Goal: Information Seeking & Learning: Compare options

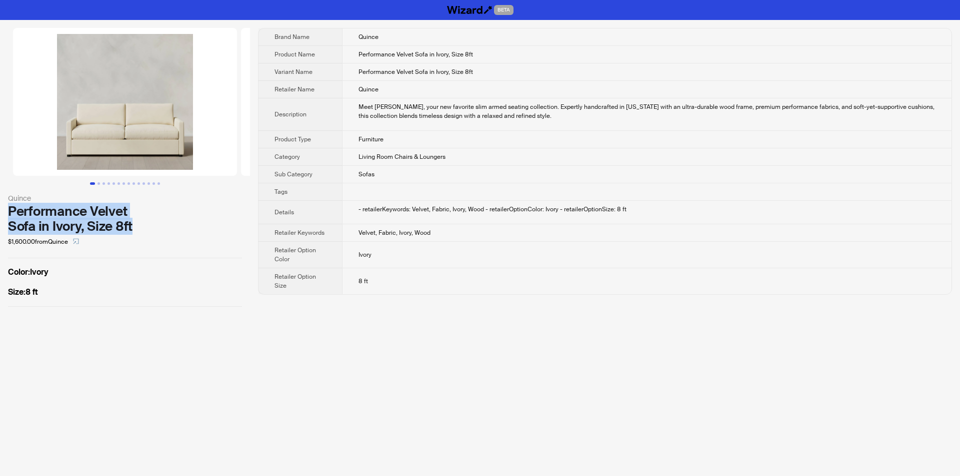
drag, startPoint x: 20, startPoint y: 212, endPoint x: 132, endPoint y: 227, distance: 113.1
click at [132, 227] on div "Quince Performance Velvet Sofa in Ivory, Size 8ft $1,600.00 from Quince Color :…" at bounding box center [125, 167] width 250 height 295
copy div "Performance Velvet Sofa in Ivory, Size 8ft"
click at [151, 240] on div "$1,600.00 from Quince" at bounding box center [125, 242] width 234 height 16
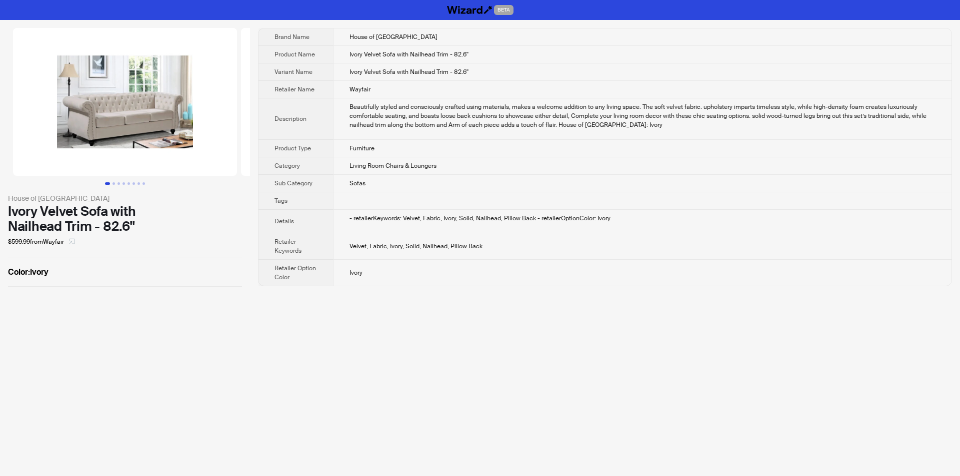
click at [72, 243] on icon "select" at bounding box center [72, 241] width 6 height 6
click at [397, 301] on div "BETA House of Hampton Ivory Velvet Sofa with Nailhead Trim - 82.6'' $599.99 fro…" at bounding box center [480, 238] width 960 height 476
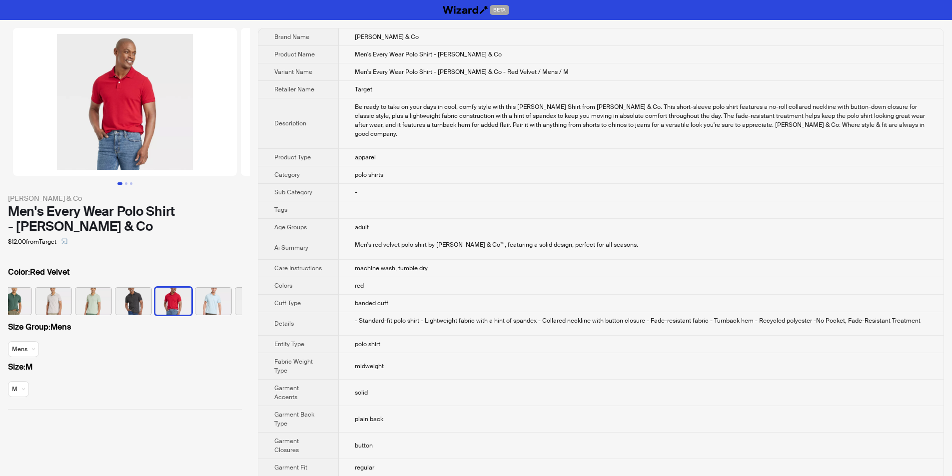
scroll to position [0, 166]
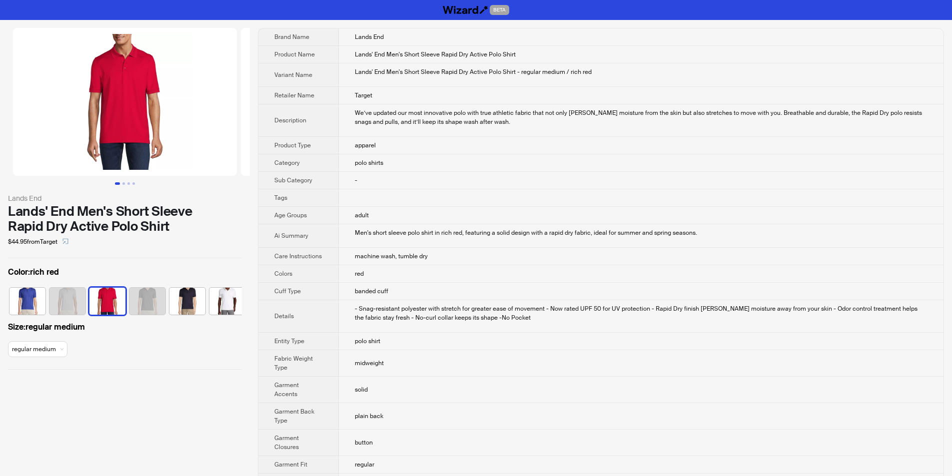
scroll to position [0, 86]
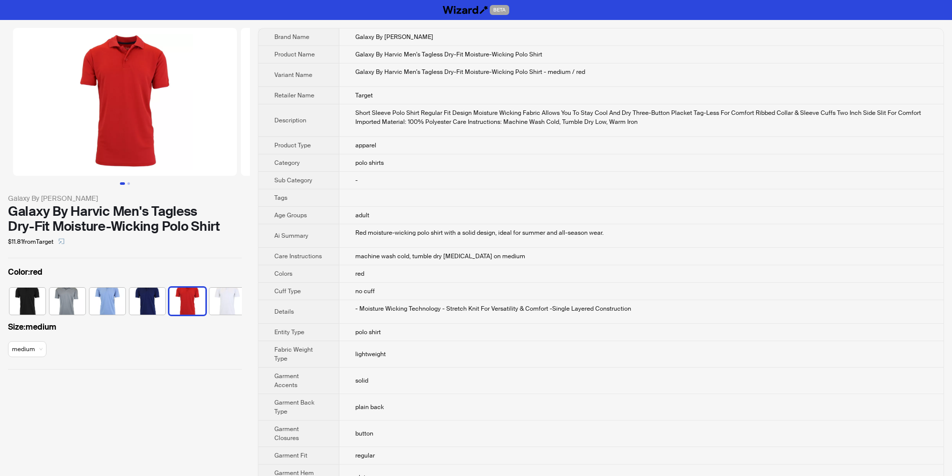
scroll to position [0, 6]
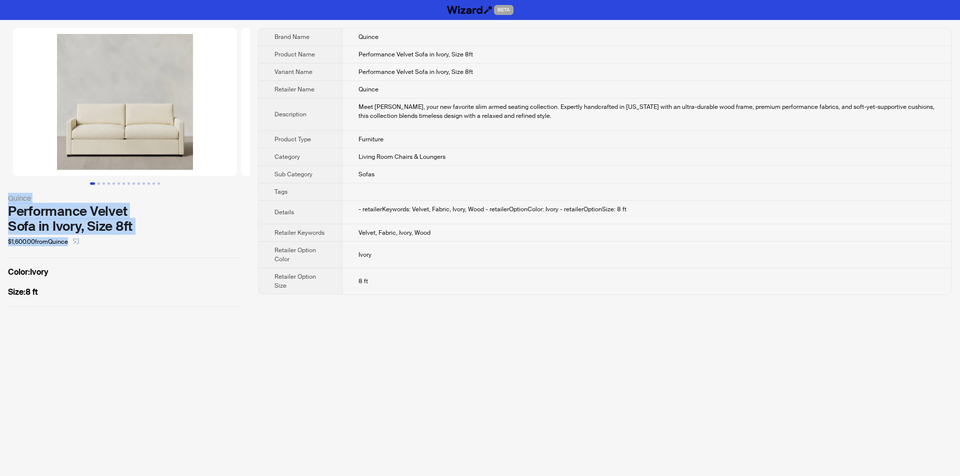
drag, startPoint x: 0, startPoint y: 197, endPoint x: 156, endPoint y: 236, distance: 160.8
click at [156, 236] on div "Quince Performance Velvet Sofa in Ivory, Size 8ft $1,600.00 from Quince Color :…" at bounding box center [125, 167] width 250 height 295
click at [139, 238] on div "$1,600.00 from Quince" at bounding box center [125, 242] width 234 height 16
drag, startPoint x: 5, startPoint y: 194, endPoint x: 85, endPoint y: 226, distance: 86.2
click at [173, 222] on div "Quince Performance Velvet Sofa in Ivory, Size 8ft $1,600.00 from Quince Color :…" at bounding box center [125, 167] width 250 height 295
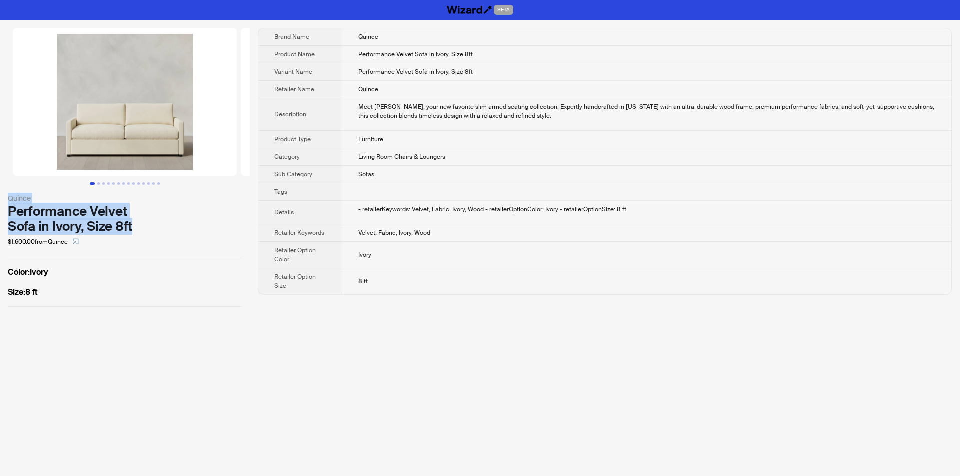
copy div "Quince Performance Velvet Sofa in Ivory, Size 8ft"
click at [119, 233] on div "Performance Velvet Sofa in Ivory, Size 8ft" at bounding box center [125, 219] width 234 height 30
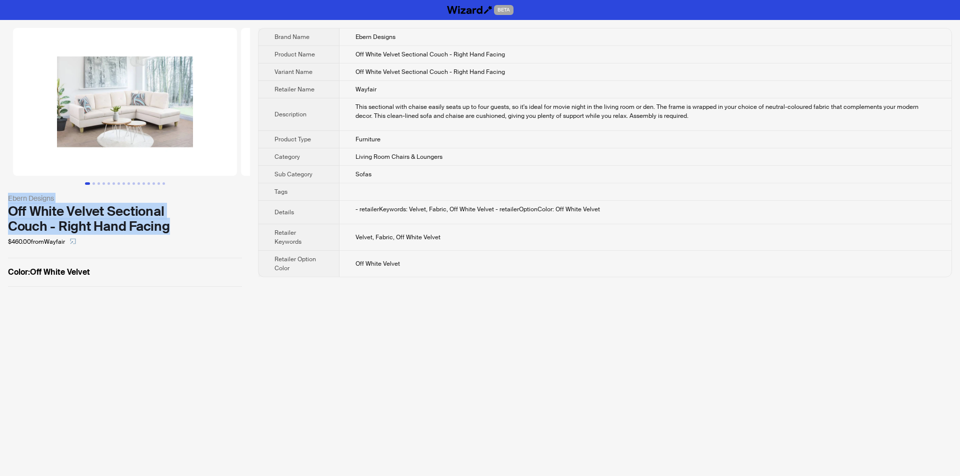
drag, startPoint x: 5, startPoint y: 203, endPoint x: 173, endPoint y: 232, distance: 170.5
click at [173, 232] on div "Ebern Designs Off White Velvet Sectional Couch - Right Hand Facing $460.00 from…" at bounding box center [125, 157] width 250 height 275
copy div "Ebern Designs Off White Velvet Sectional Couch - Right Hand Facing"
click at [205, 220] on div "Off White Velvet Sectional Couch - Right Hand Facing" at bounding box center [125, 219] width 234 height 30
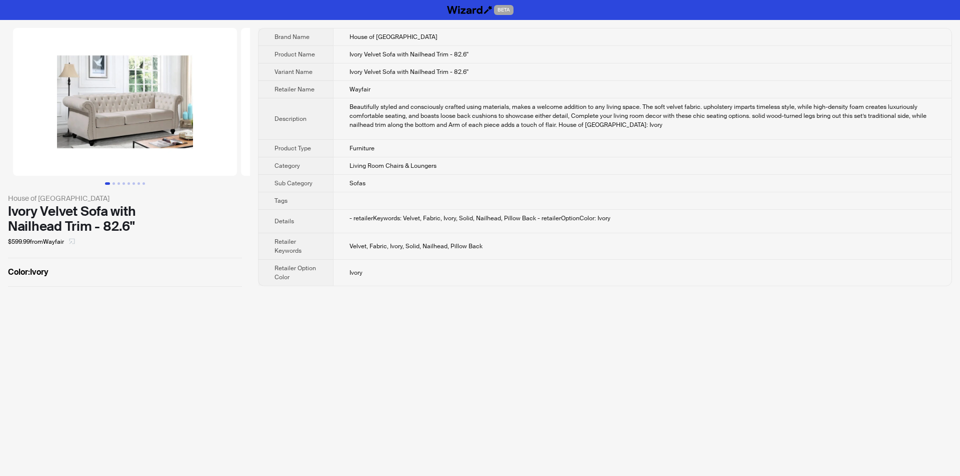
click at [75, 241] on icon "select" at bounding box center [72, 241] width 6 height 6
drag, startPoint x: 4, startPoint y: 200, endPoint x: 143, endPoint y: 227, distance: 141.1
click at [143, 227] on div "House of Hampton Ivory Velvet Sofa with Nailhead Trim - 82.6'' $599.99 from Way…" at bounding box center [125, 157] width 250 height 275
copy div "House of Hampton Ivory Velvet Sofa with Nailhead Trim - 82.6''"
click at [496, 201] on td at bounding box center [642, 200] width 618 height 17
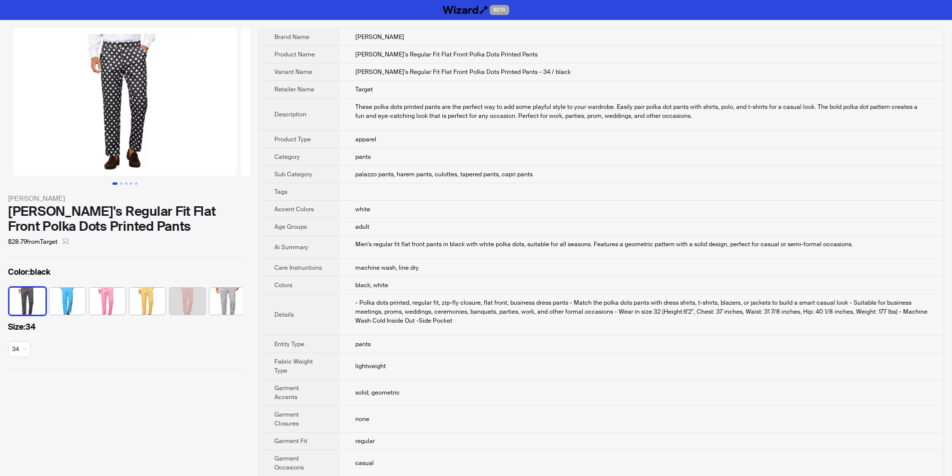
drag, startPoint x: 7, startPoint y: 196, endPoint x: 220, endPoint y: 231, distance: 215.9
click at [220, 231] on div "Lars Amadeus Lars Amadeus Men's Regular Fit Flat Front Polka Dots Printed Pants…" at bounding box center [125, 199] width 250 height 358
copy div "Lars Amadeus Lars Amadeus Men's Regular Fit Flat Front Polka Dots Printed Pants"
click at [241, 236] on div "$28.79 from Target" at bounding box center [125, 242] width 234 height 16
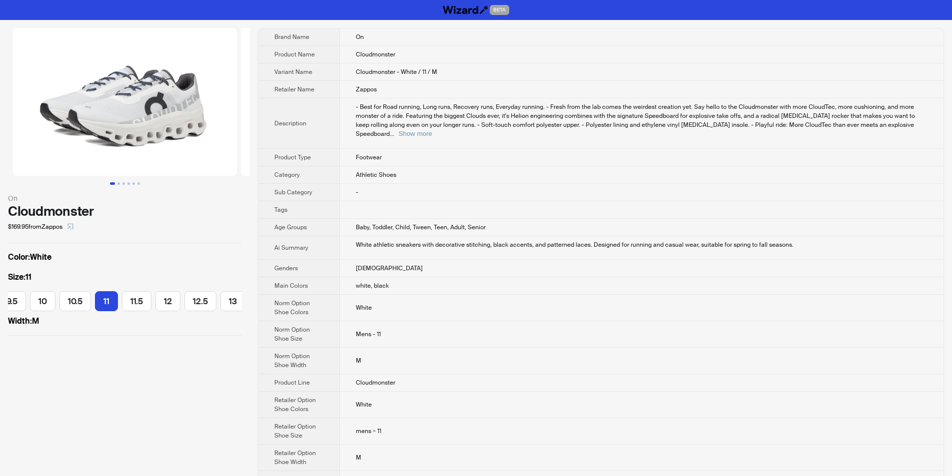
scroll to position [0, 184]
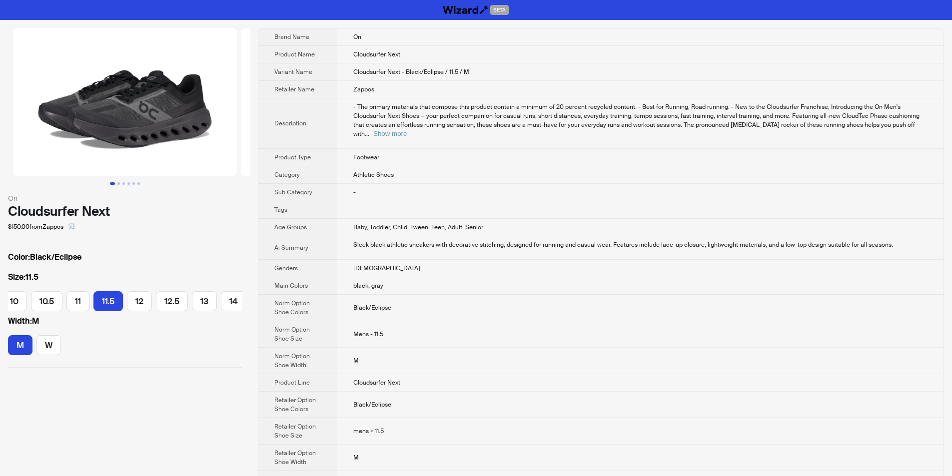
scroll to position [0, 213]
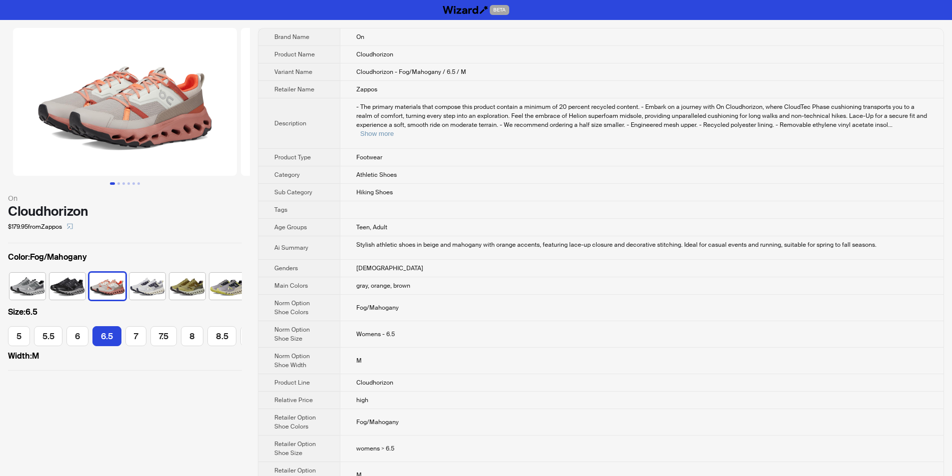
scroll to position [0, 6]
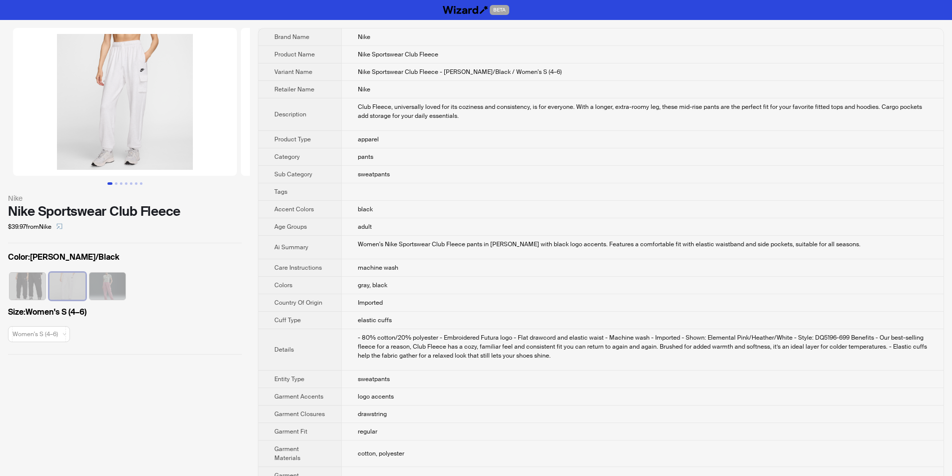
click at [589, 240] on div "Women's Nike Sportswear Club Fleece pants in birch heather with black logo acce…" at bounding box center [643, 244] width 570 height 9
drag, startPoint x: 3, startPoint y: 195, endPoint x: 183, endPoint y: 213, distance: 180.8
click at [183, 213] on div "Nike Nike Sportswear Club Fleece $39.97 from Nike Color : Birch Heather/Black S…" at bounding box center [125, 191] width 250 height 343
copy div "Nike Nike Sportswear Club Fleece"
click at [201, 231] on div "$39.97 from Nike" at bounding box center [125, 227] width 234 height 16
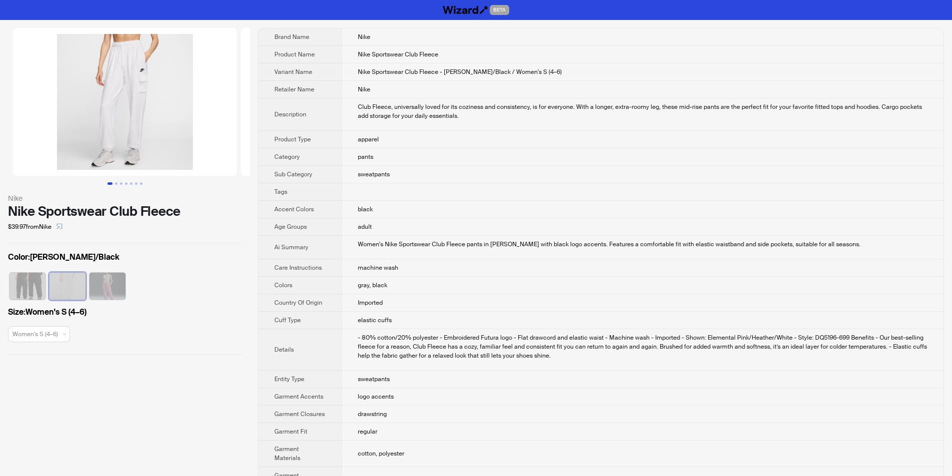
click at [502, 257] on td "Women's Nike Sportswear Club Fleece pants in birch heather with black logo acce…" at bounding box center [642, 247] width 602 height 23
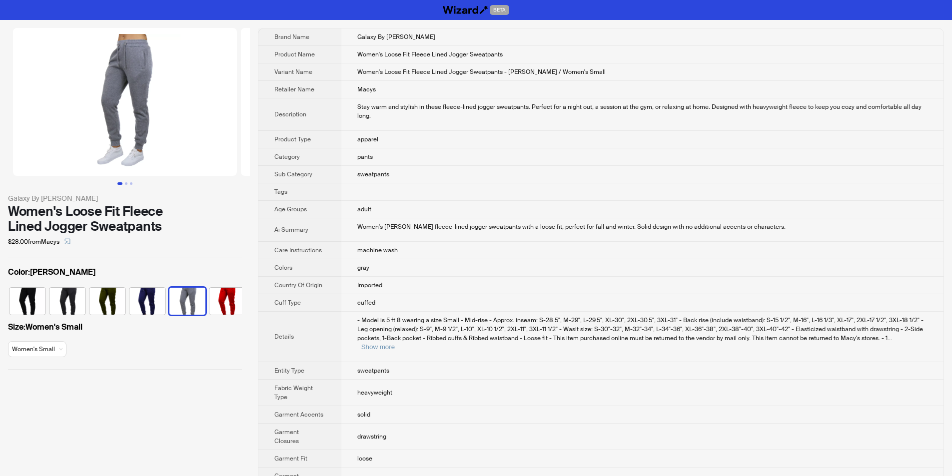
scroll to position [0, 6]
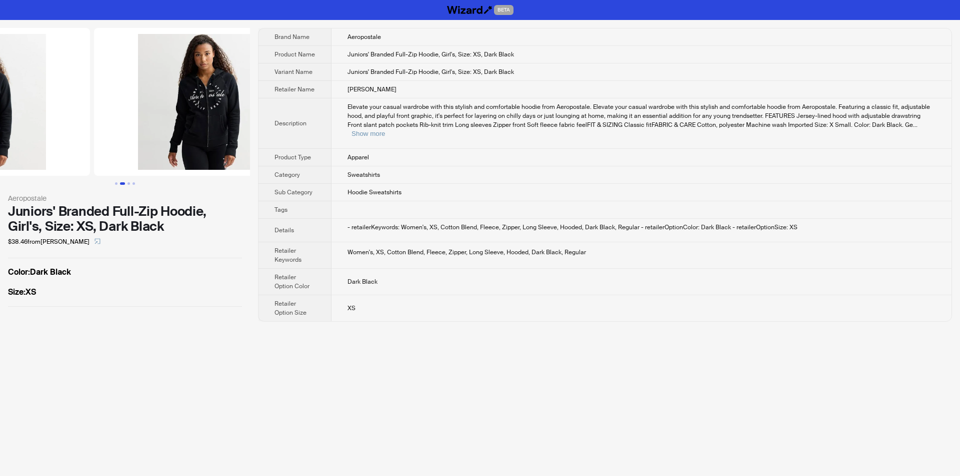
drag, startPoint x: 129, startPoint y: 133, endPoint x: 0, endPoint y: 131, distance: 129.5
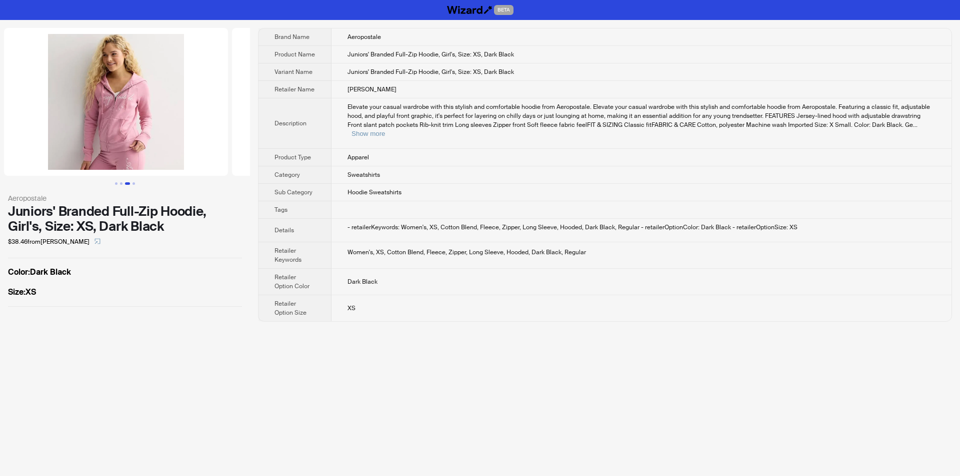
drag, startPoint x: 193, startPoint y: 116, endPoint x: 33, endPoint y: 119, distance: 160.0
click at [34, 119] on ul at bounding box center [125, 102] width 250 height 148
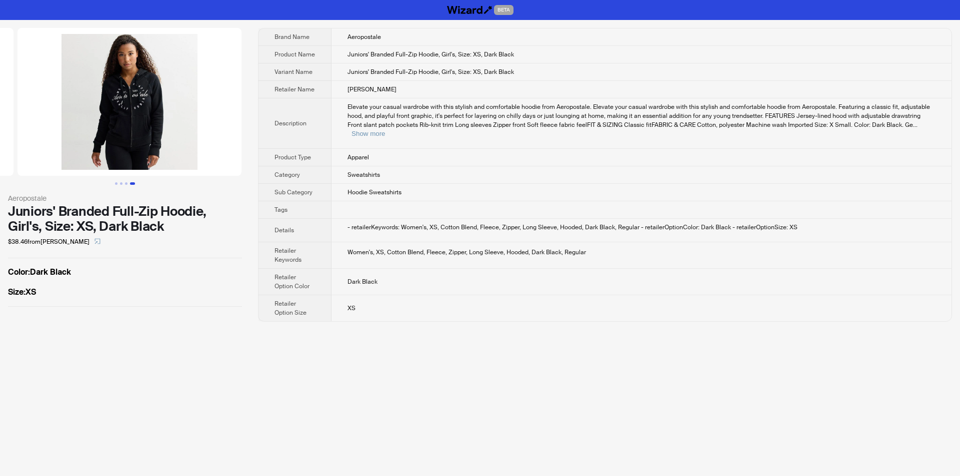
drag, startPoint x: 172, startPoint y: 113, endPoint x: 44, endPoint y: 115, distance: 128.0
click at [44, 115] on ul at bounding box center [125, 102] width 250 height 148
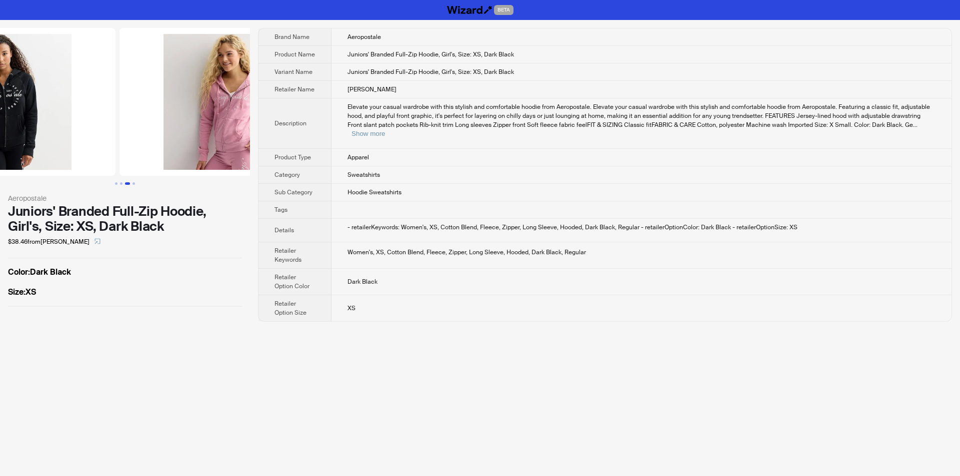
drag, startPoint x: 46, startPoint y: 115, endPoint x: 270, endPoint y: 133, distance: 224.2
click at [270, 133] on div "Aeropostale Juniors' Branded Full-Zip Hoodie, Girl's, Size: XS, Dark Black $38.…" at bounding box center [480, 175] width 960 height 310
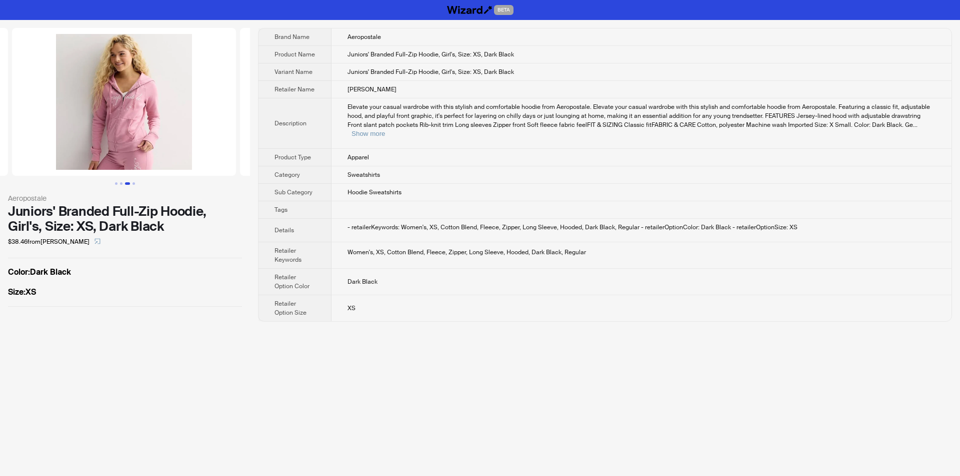
drag, startPoint x: 193, startPoint y: 133, endPoint x: 192, endPoint y: 138, distance: 5.5
click at [192, 138] on img at bounding box center [124, 102] width 224 height 148
click at [94, 241] on icon "select" at bounding box center [97, 241] width 6 height 6
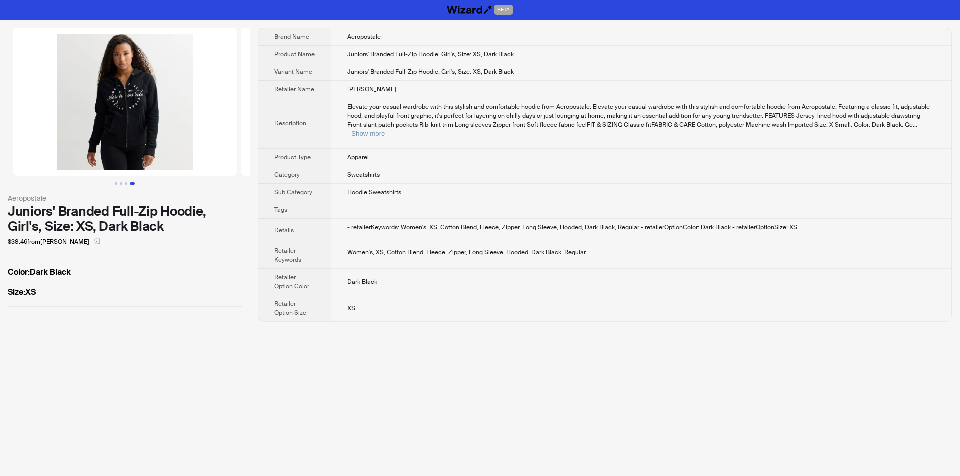
scroll to position [0, 684]
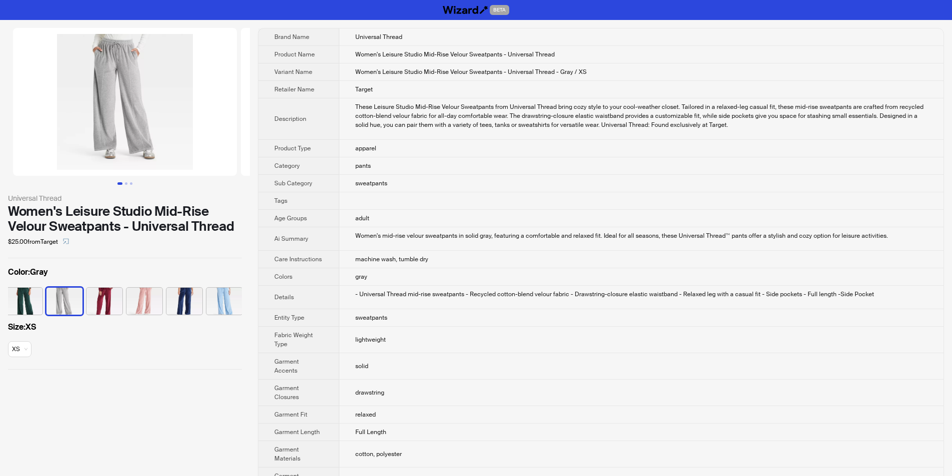
scroll to position [0, 46]
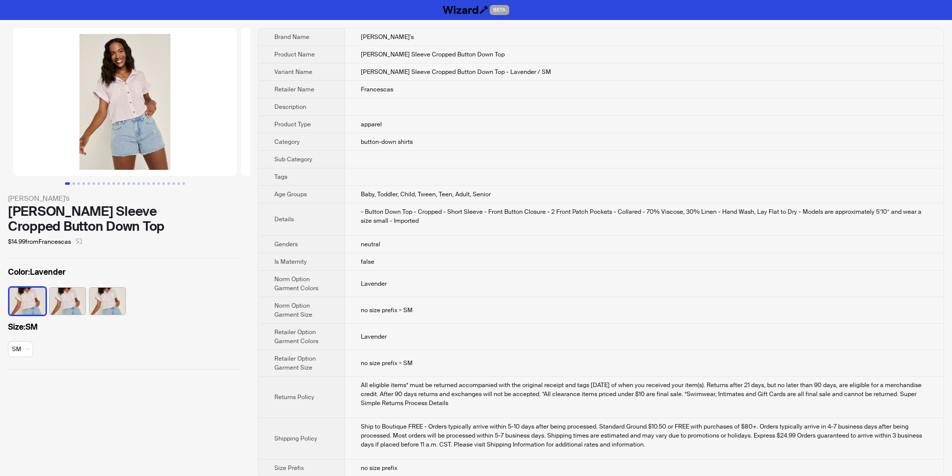
click at [521, 101] on td at bounding box center [644, 106] width 599 height 17
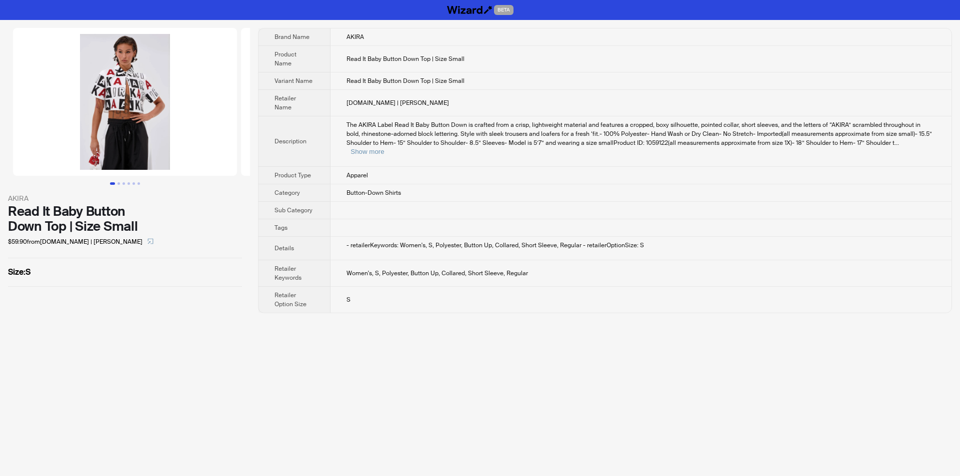
click at [420, 264] on td "Women's, S, Polyester, Button Up, Collared, Short Sleeve, Regular" at bounding box center [640, 273] width 621 height 26
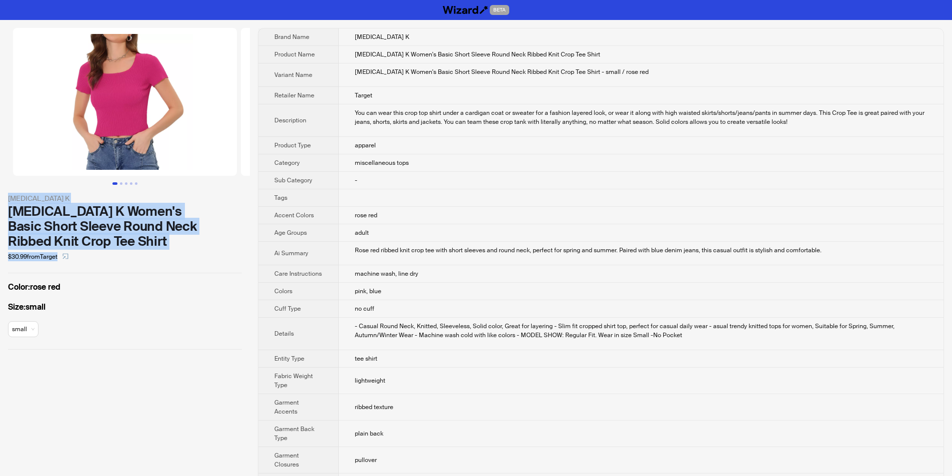
drag, startPoint x: 2, startPoint y: 197, endPoint x: 185, endPoint y: 256, distance: 192.1
click at [185, 257] on div "Allegra K Allegra K Women's Basic Short Sleeve Round Neck Ribbed Knit Crop Tee …" at bounding box center [125, 189] width 250 height 338
copy div "Allegra K Allegra K Women's Basic Short Sleeve Round Neck Ribbed Knit Crop Tee …"
click at [186, 254] on div "$30.99 from Target" at bounding box center [125, 257] width 234 height 16
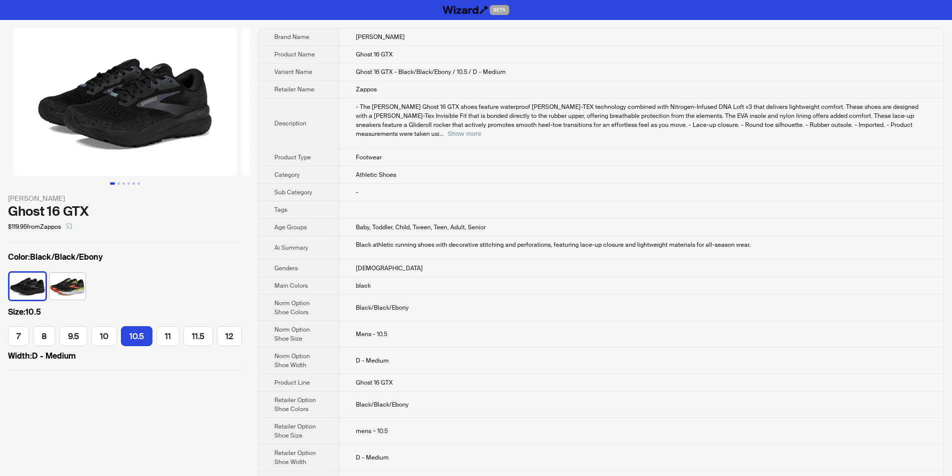
scroll to position [0, 65]
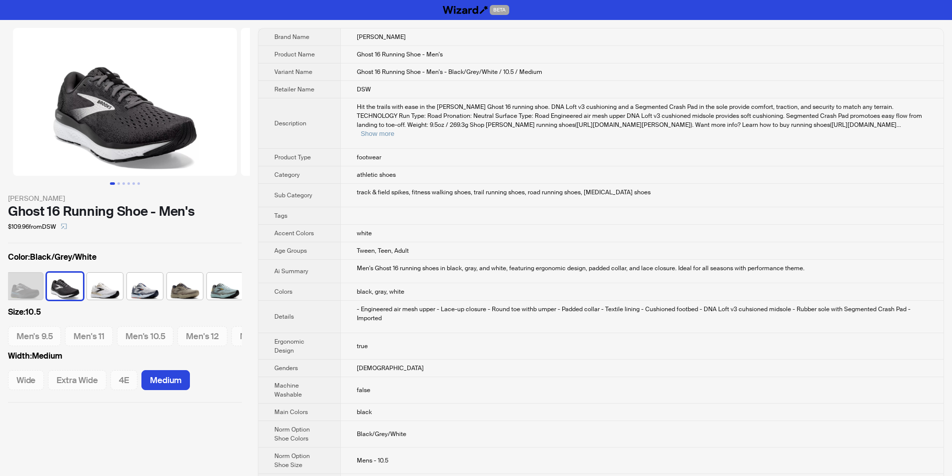
scroll to position [0, 86]
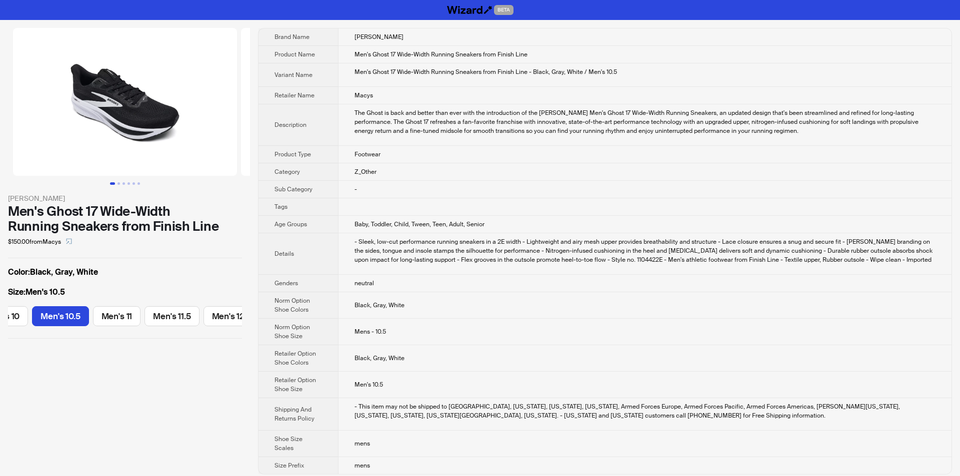
scroll to position [0, 252]
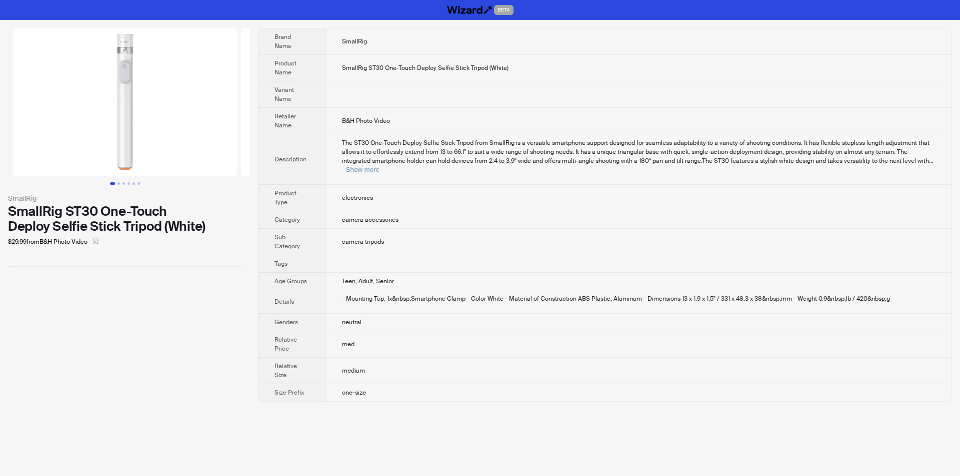
click at [451, 229] on td "camera tripods" at bounding box center [638, 242] width 626 height 26
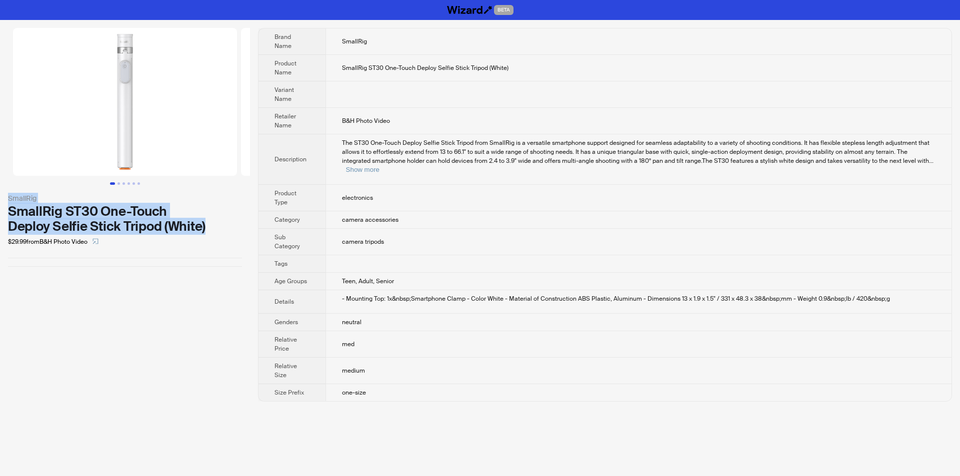
drag, startPoint x: 8, startPoint y: 196, endPoint x: 212, endPoint y: 221, distance: 205.0
click at [212, 221] on div "SmallRig SmallRig ST30 One-Touch Deploy Selfie Stick Tripod (White) $29.99 from…" at bounding box center [125, 147] width 250 height 255
copy div "SmallRig SmallRig ST30 One-Touch Deploy Selfie Stick Tripod (White)"
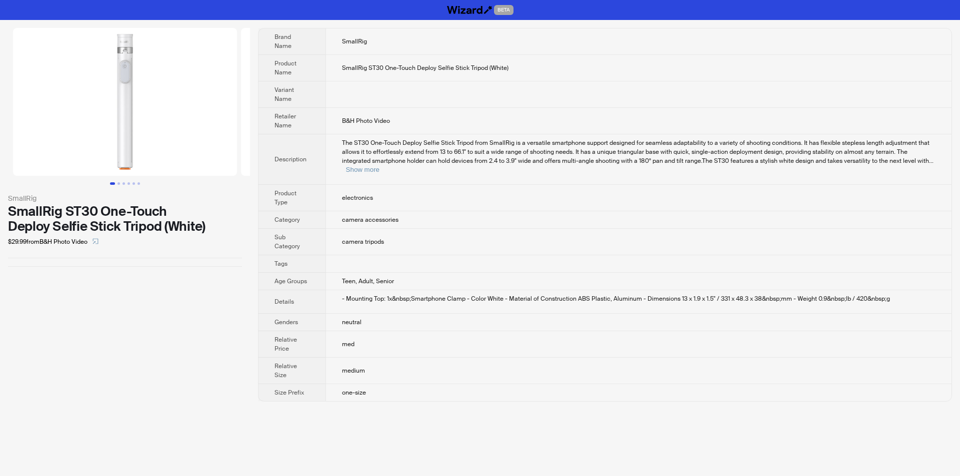
click at [233, 240] on div "$29.99 from B&H Photo Video" at bounding box center [125, 242] width 234 height 16
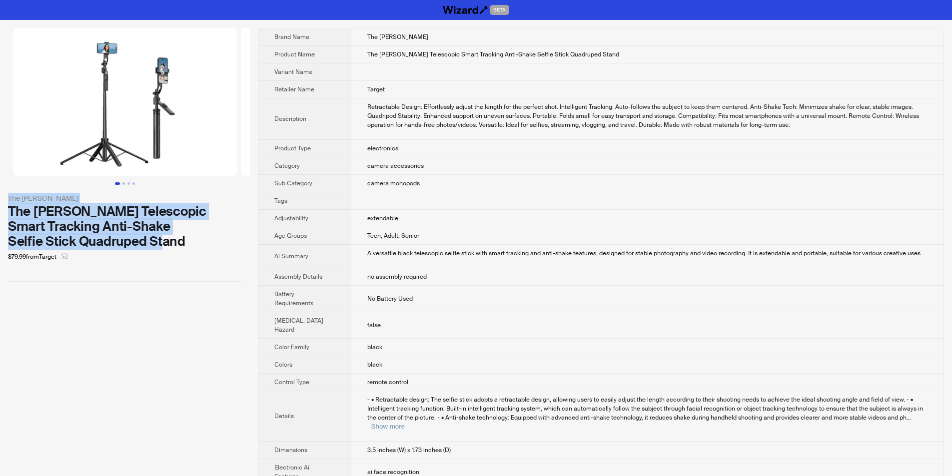
drag, startPoint x: 4, startPoint y: 199, endPoint x: 185, endPoint y: 246, distance: 187.5
click at [185, 246] on div "The [PERSON_NAME] The [PERSON_NAME] Telescopic Smart Tracking Anti-Shake Selfie…" at bounding box center [125, 155] width 250 height 270
copy div "The Misty Moon The Misty Moon Telescopic Smart Tracking Anti-Shake Selfie Stick…"
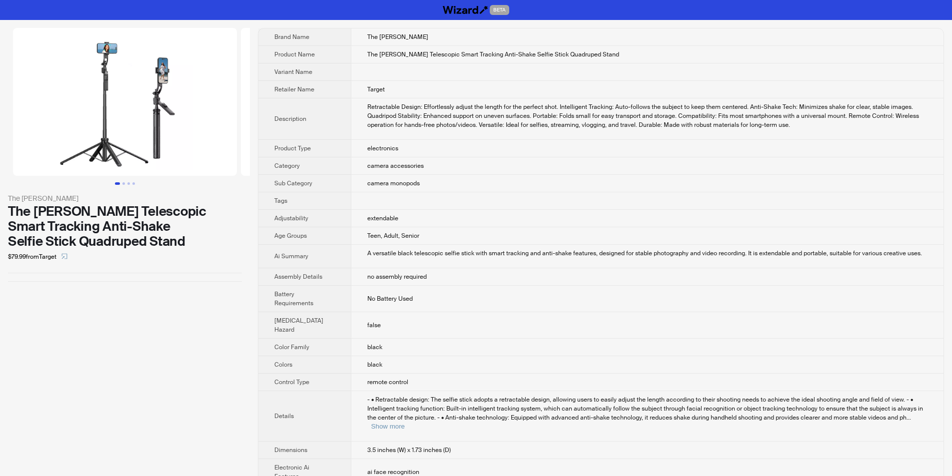
click at [202, 262] on div "$79.99 from Target" at bounding box center [125, 257] width 234 height 16
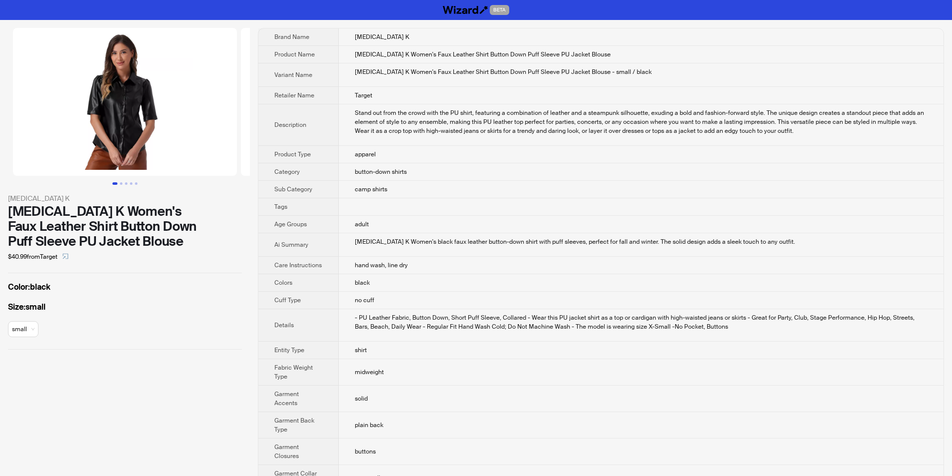
click at [382, 253] on td "[MEDICAL_DATA] K Women's black faux leather button-down shirt with puff sleeves…" at bounding box center [641, 244] width 605 height 23
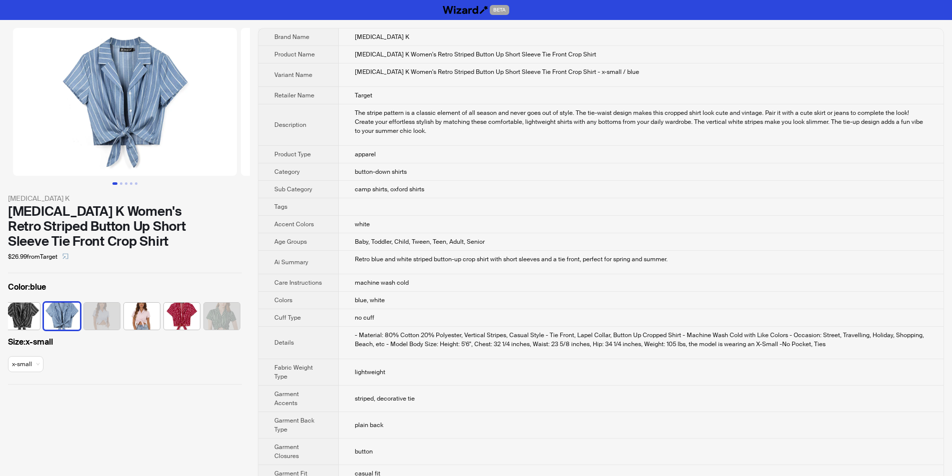
scroll to position [0, 46]
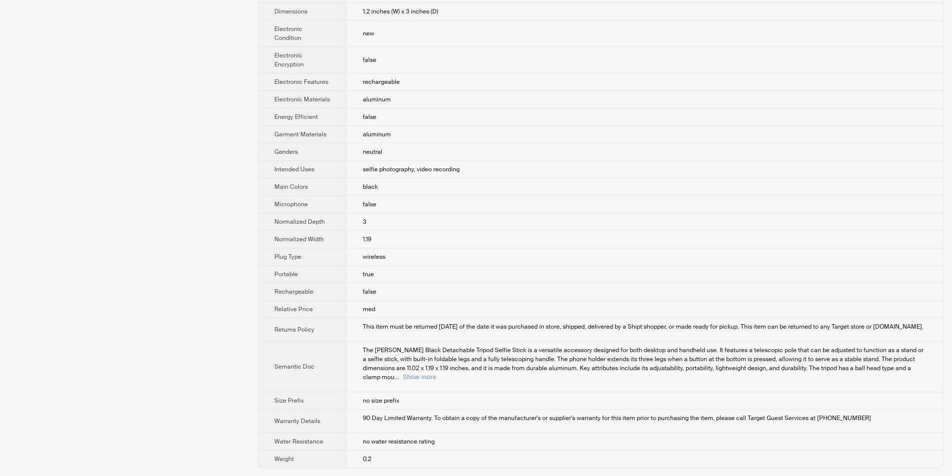
scroll to position [486, 0]
drag, startPoint x: 350, startPoint y: 366, endPoint x: 397, endPoint y: 368, distance: 47.0
click at [397, 368] on td "The [PERSON_NAME] Black Detachable Tripod Selfie Stick is a versatile accessory…" at bounding box center [644, 367] width 597 height 50
copy span "11.02 x 1.19 x 1.19"
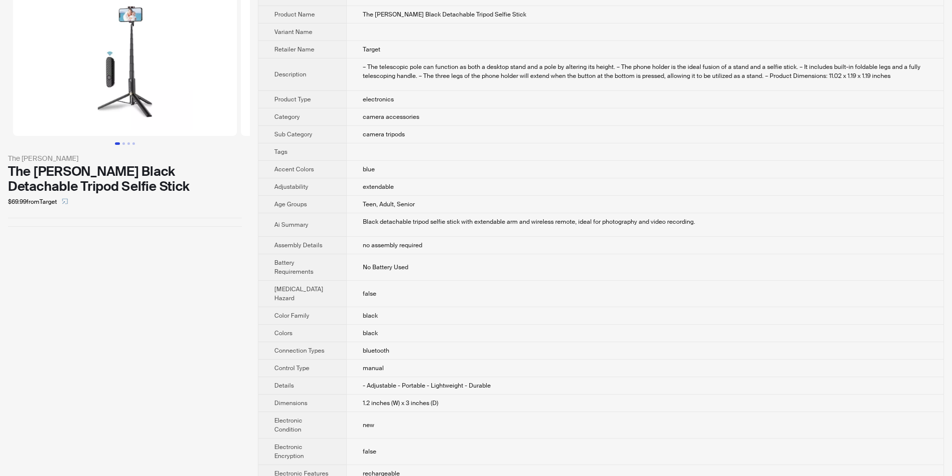
scroll to position [0, 0]
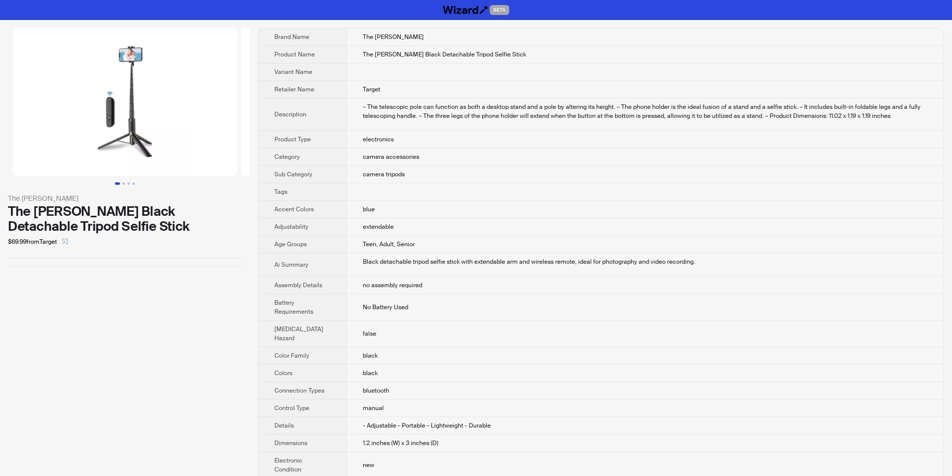
click at [469, 334] on td "false" at bounding box center [644, 334] width 597 height 26
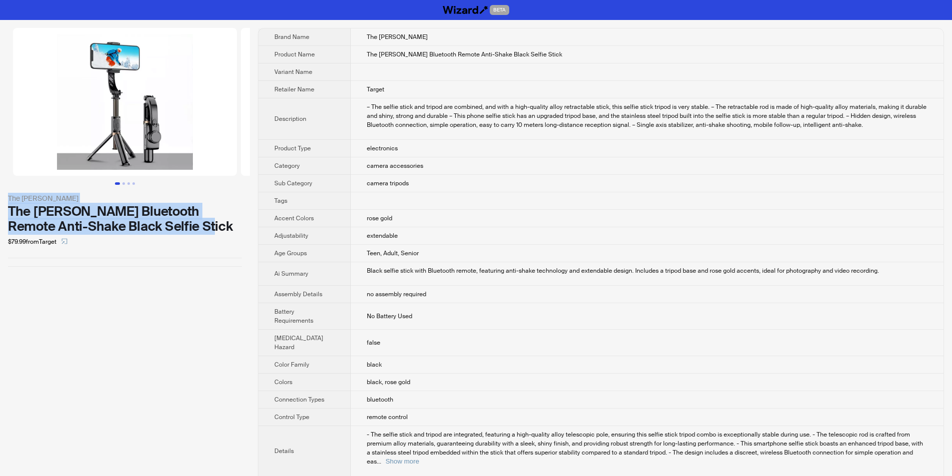
drag, startPoint x: 4, startPoint y: 197, endPoint x: 189, endPoint y: 226, distance: 187.3
click at [189, 226] on div "The Misty Moon The Misty Moon Bluetooth Remote Anti-Shake Black Selfie Stick $7…" at bounding box center [125, 147] width 250 height 255
copy div "The Misty Moon The Misty Moon Bluetooth Remote Anti-Shake Black Selfie Stick"
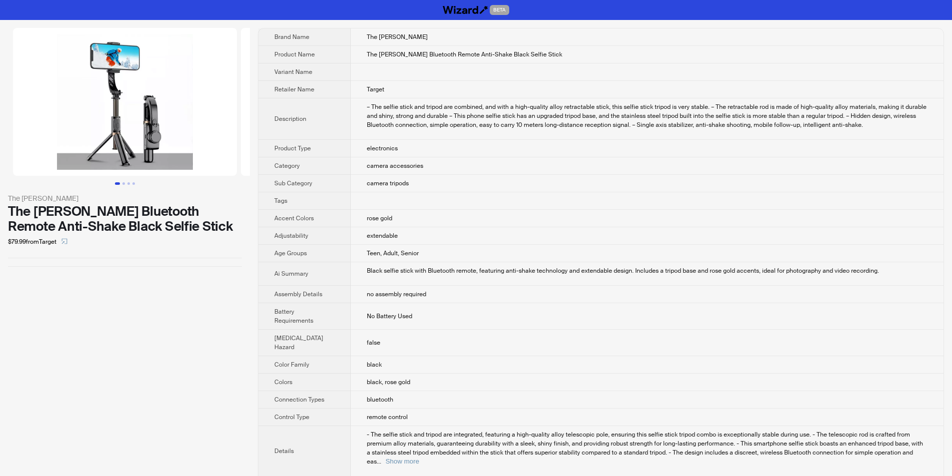
click at [222, 238] on div "$79.99 from Target" at bounding box center [125, 242] width 234 height 16
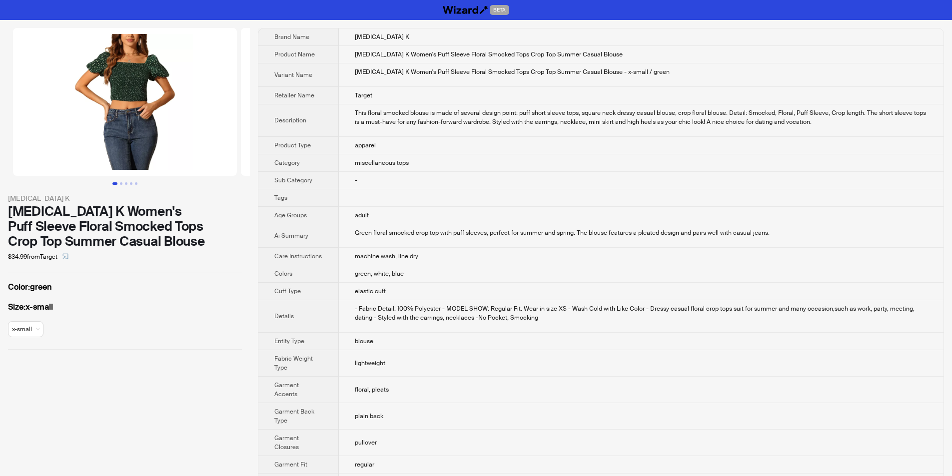
click at [489, 274] on td "green, white, blue" at bounding box center [641, 273] width 605 height 17
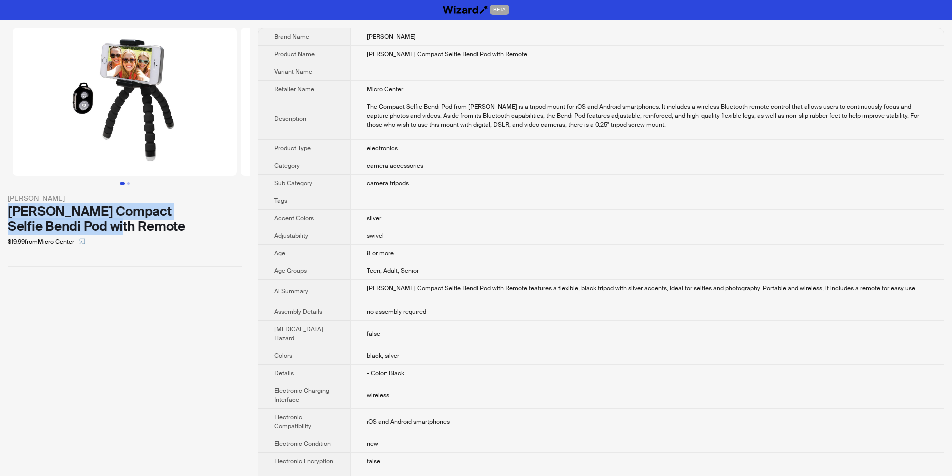
drag, startPoint x: 6, startPoint y: 207, endPoint x: 142, endPoint y: 234, distance: 138.6
click at [142, 234] on div "[PERSON_NAME] [PERSON_NAME] Compact Selfie Bendi Pod with Remote $19.99 from Mi…" at bounding box center [125, 147] width 250 height 255
click at [143, 234] on div "[PERSON_NAME] Compact Selfie Bendi Pod with Remote" at bounding box center [125, 219] width 234 height 30
drag, startPoint x: 148, startPoint y: 232, endPoint x: 0, endPoint y: 200, distance: 151.5
click at [0, 200] on div "[PERSON_NAME] [PERSON_NAME] Compact Selfie Bendi Pod with Remote $19.99 from Mi…" at bounding box center [125, 147] width 250 height 255
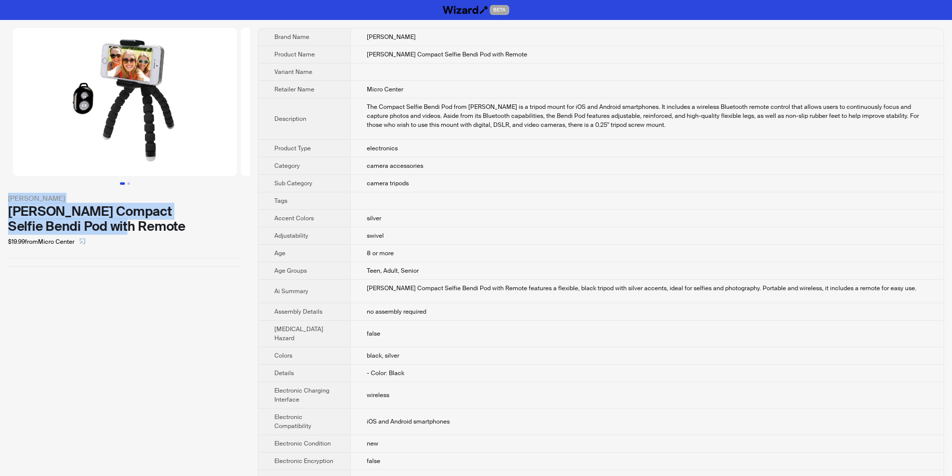
copy div "[PERSON_NAME] [PERSON_NAME] Compact Selfie Bendi Pod with Remote"
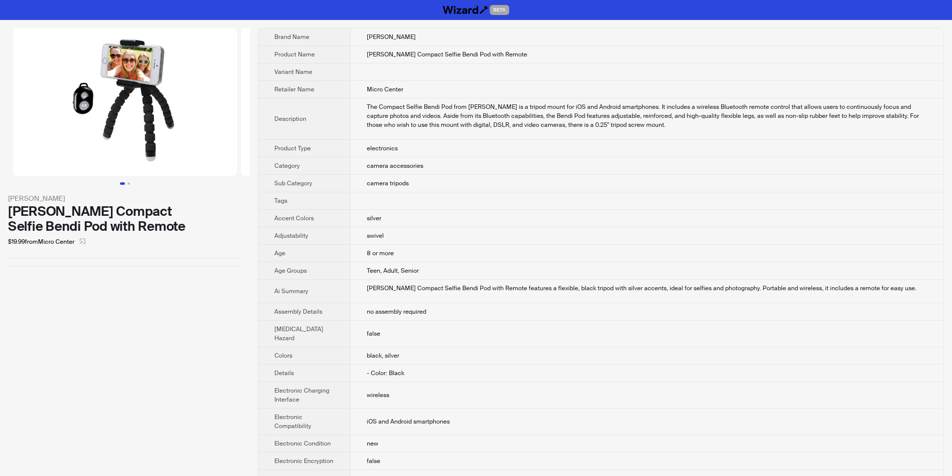
click at [402, 142] on td "electronics" at bounding box center [646, 148] width 593 height 17
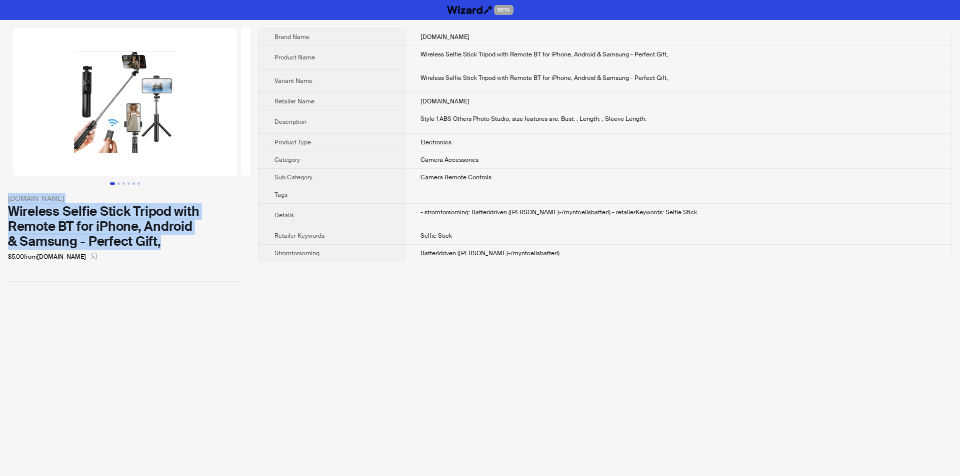
drag, startPoint x: 3, startPoint y: 191, endPoint x: 155, endPoint y: 236, distance: 158.4
click at [180, 238] on div "Alibaba.com Wireless Selfie Stick Tripod with Remote BT for iPhone, Android & S…" at bounding box center [125, 155] width 250 height 270
copy div "Alibaba.com Wireless Selfie Stick Tripod with Remote BT for iPhone, Android & S…"
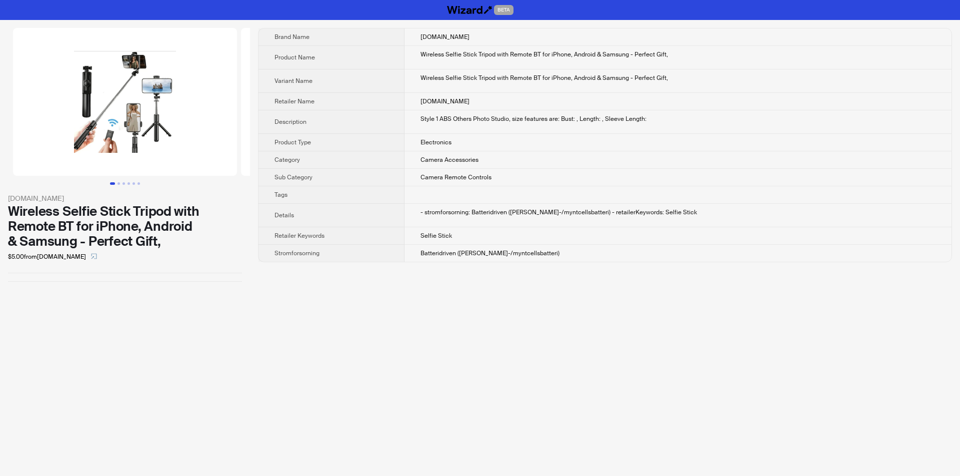
click at [208, 253] on div "$5.00 from Alibaba.com" at bounding box center [125, 257] width 234 height 16
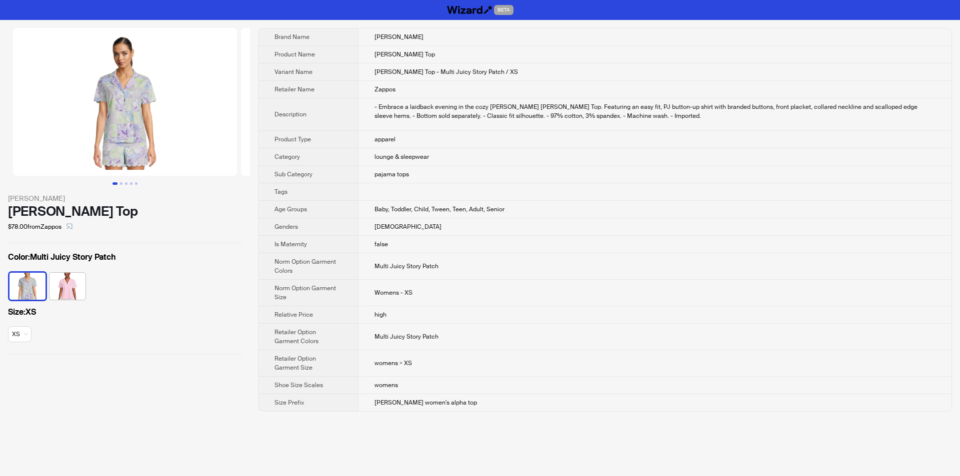
drag, startPoint x: 667, startPoint y: 87, endPoint x: 502, endPoint y: 15, distance: 180.0
click at [668, 87] on td "Zappos" at bounding box center [654, 89] width 593 height 17
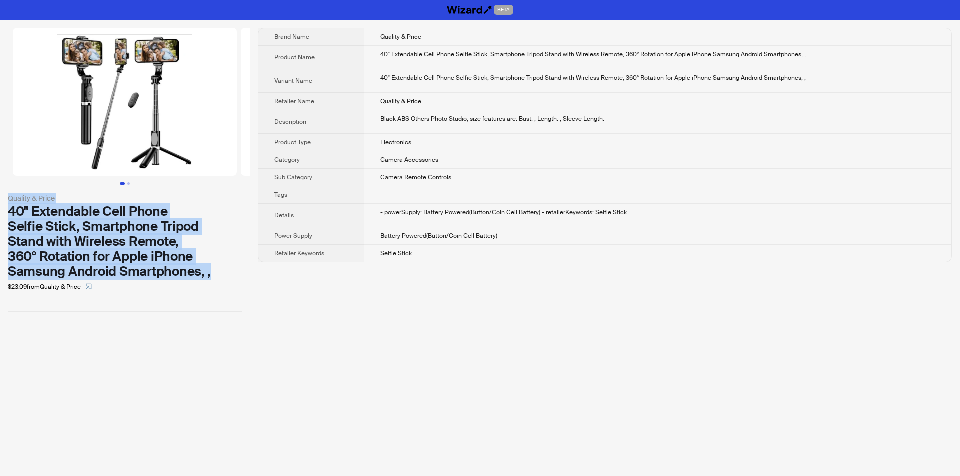
drag, startPoint x: 6, startPoint y: 200, endPoint x: 233, endPoint y: 276, distance: 239.4
click at [233, 276] on div "Quality & Price 40" Extendable Cell Phone Selfie Stick, Smartphone Tripod Stand…" at bounding box center [125, 170] width 250 height 300
drag, startPoint x: 193, startPoint y: 270, endPoint x: 218, endPoint y: 276, distance: 25.1
click at [218, 276] on div "40" Extendable Cell Phone Selfie Stick, Smartphone Tripod Stand with Wireless R…" at bounding box center [125, 241] width 234 height 75
drag, startPoint x: 6, startPoint y: 194, endPoint x: 211, endPoint y: 268, distance: 217.9
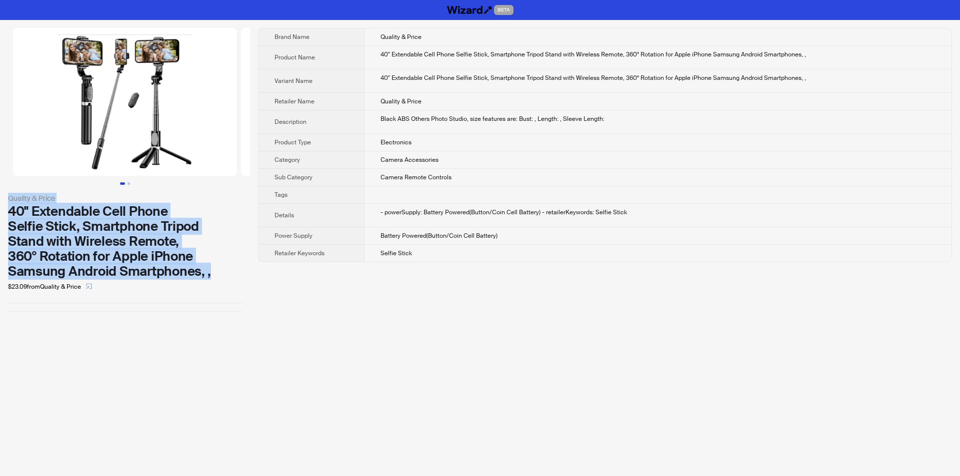
click at [211, 268] on div "Quality & Price 40" Extendable Cell Phone Selfie Stick, Smartphone Tripod Stand…" at bounding box center [125, 170] width 250 height 300
copy div "Quality & Price 40" Extendable Cell Phone Selfie Stick, Smartphone Tripod Stand…"
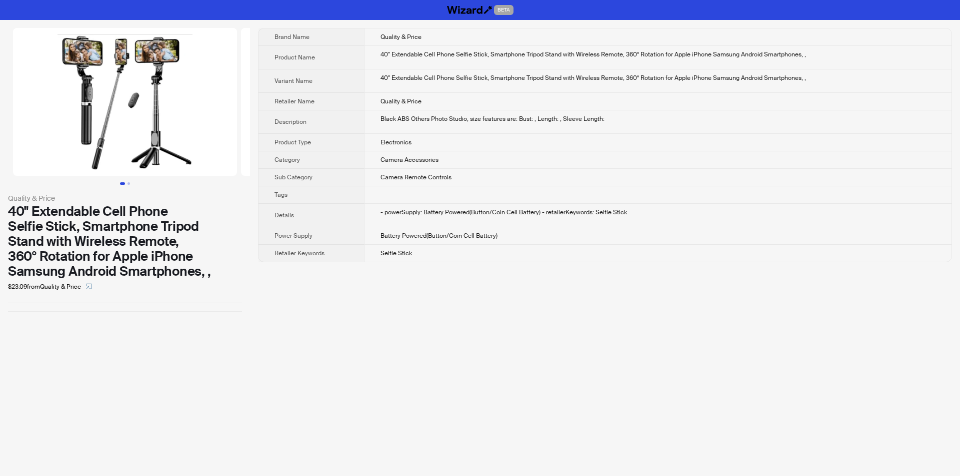
click at [711, 164] on td "Camera Accessories" at bounding box center [657, 159] width 587 height 17
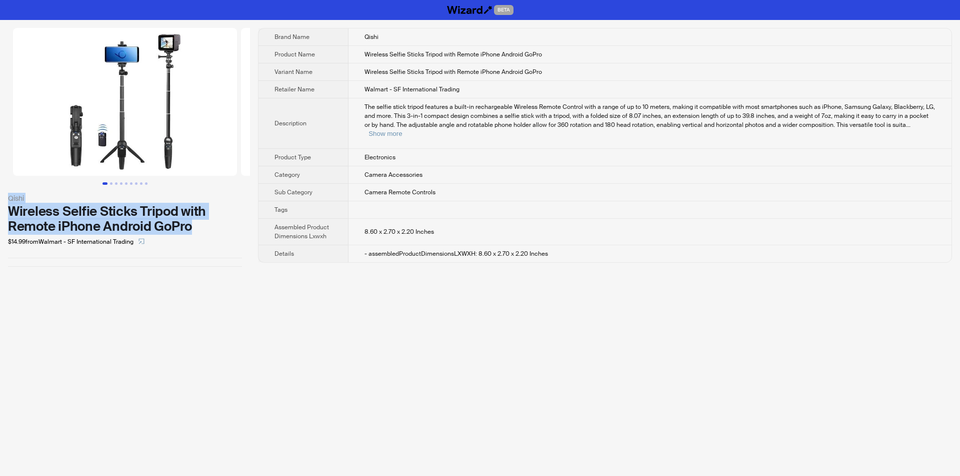
drag, startPoint x: 7, startPoint y: 193, endPoint x: 192, endPoint y: 228, distance: 188.4
click at [192, 228] on div "Qishi Wireless Selfie Sticks Tripod with Remote iPhone Android GoPro $14.99 fro…" at bounding box center [125, 147] width 250 height 255
copy div "Qishi Wireless Selfie Sticks Tripod with Remote iPhone Android GoPro"
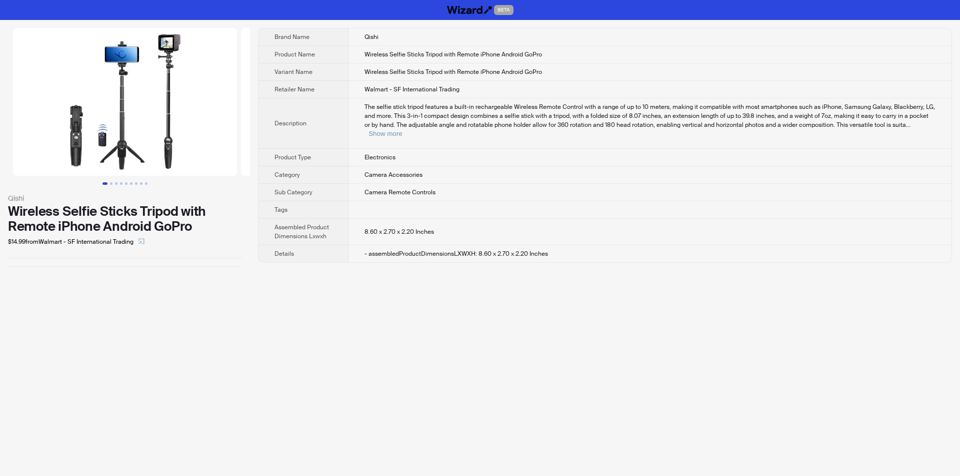
click at [230, 259] on div "Qishi Wireless Selfie Sticks Tripod with Remote iPhone Android GoPro $14.99 fro…" at bounding box center [125, 147] width 250 height 255
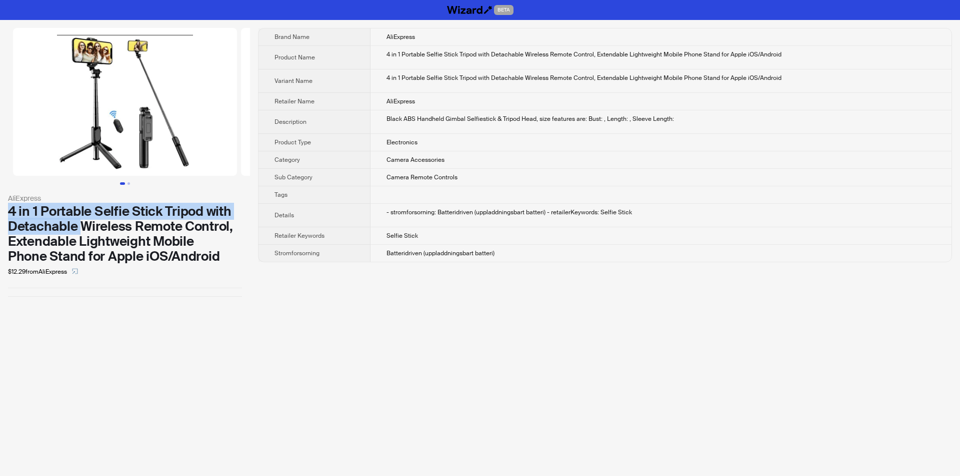
drag, startPoint x: 3, startPoint y: 207, endPoint x: 82, endPoint y: 220, distance: 80.1
click at [82, 220] on div "AliExpress 4 in 1 Portable Selfie Stick Tripod with Detachable Wireless Remote …" at bounding box center [125, 162] width 250 height 285
click at [57, 210] on div "4 in 1 Portable Selfie Stick Tripod with Detachable Wireless Remote Control, Ex…" at bounding box center [125, 234] width 234 height 60
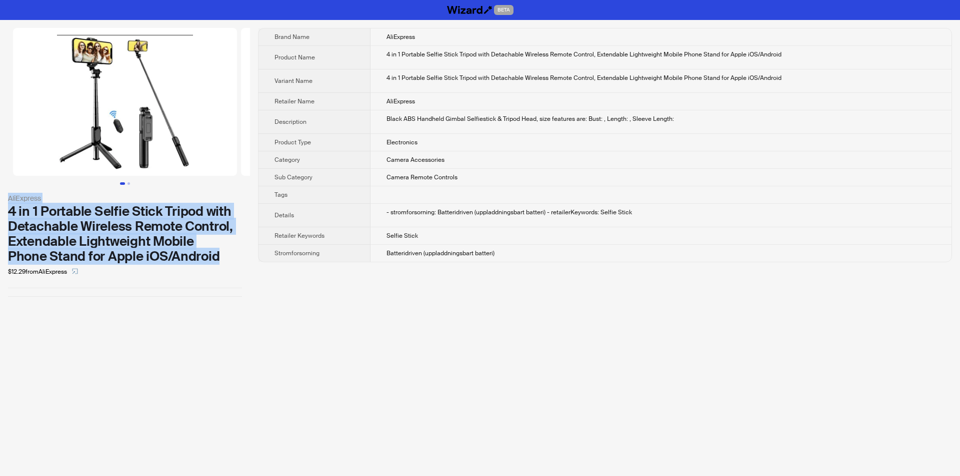
drag, startPoint x: 6, startPoint y: 196, endPoint x: 223, endPoint y: 257, distance: 225.9
click at [223, 257] on div "AliExpress 4 in 1 Portable Selfie Stick Tripod with Detachable Wireless Remote …" at bounding box center [125, 162] width 250 height 285
copy div "AliExpress 4 in 1 Portable Selfie Stick Tripod with Detachable Wireless Remote …"
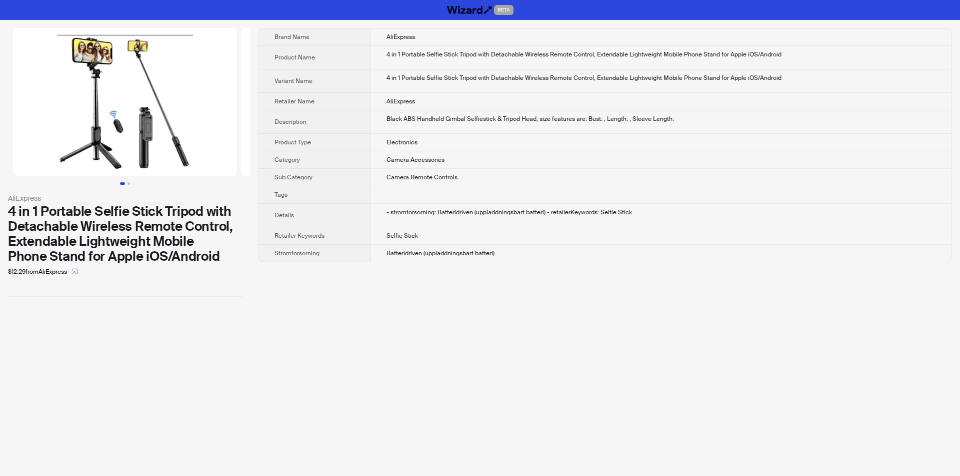
click at [343, 363] on div "BETA AliExpress 4 in 1 Portable Selfie Stick Tripod with Detachable Wireless Re…" at bounding box center [480, 238] width 960 height 476
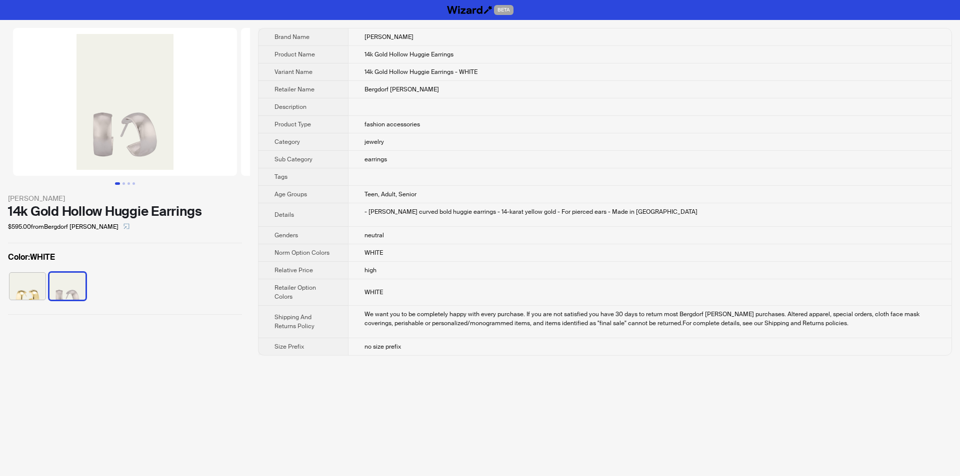
click at [19, 288] on img at bounding box center [27, 286] width 36 height 27
click at [74, 288] on img at bounding box center [67, 286] width 36 height 27
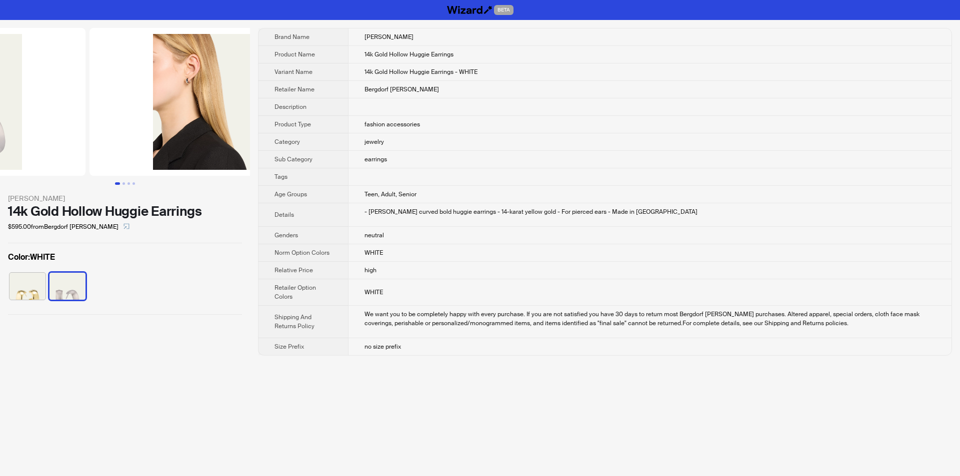
drag, startPoint x: 139, startPoint y: 105, endPoint x: 40, endPoint y: 102, distance: 99.0
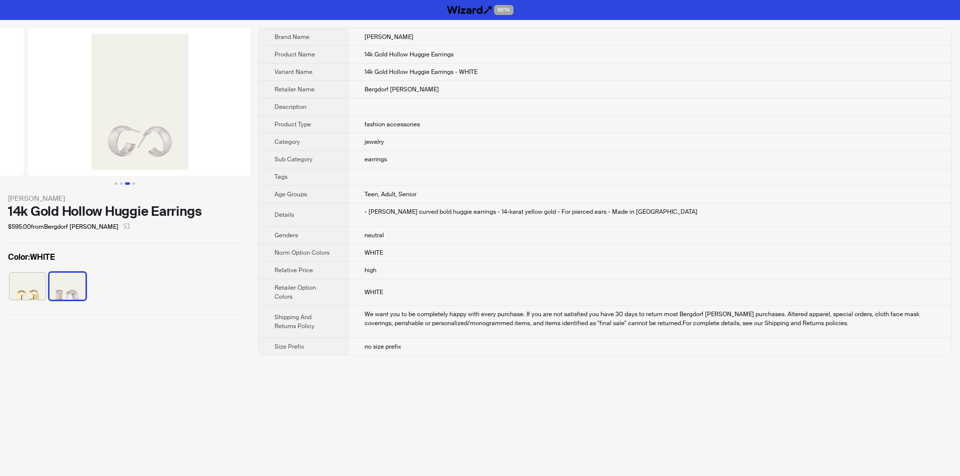
drag, startPoint x: 165, startPoint y: 118, endPoint x: 22, endPoint y: 134, distance: 143.4
drag, startPoint x: 201, startPoint y: 129, endPoint x: 59, endPoint y: 144, distance: 143.3
click at [59, 144] on ul at bounding box center [125, 102] width 250 height 148
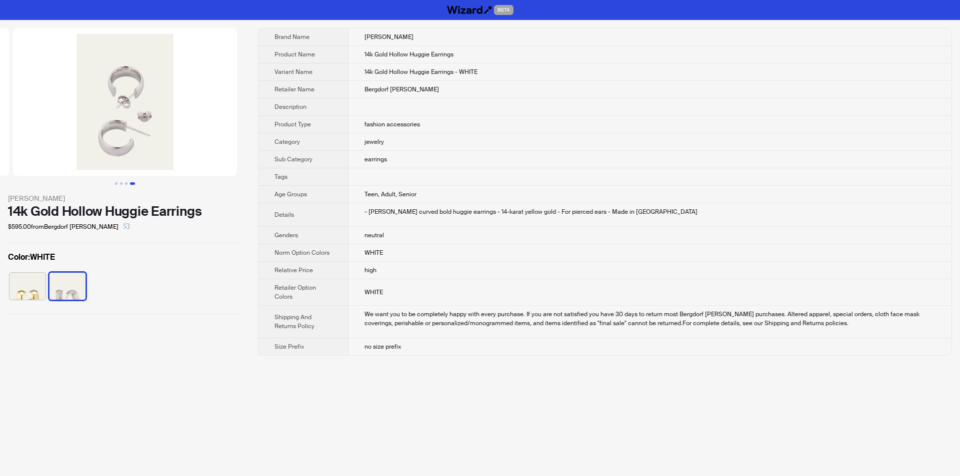
drag, startPoint x: 182, startPoint y: 123, endPoint x: 24, endPoint y: 122, distance: 158.0
click at [24, 122] on img at bounding box center [125, 102] width 224 height 148
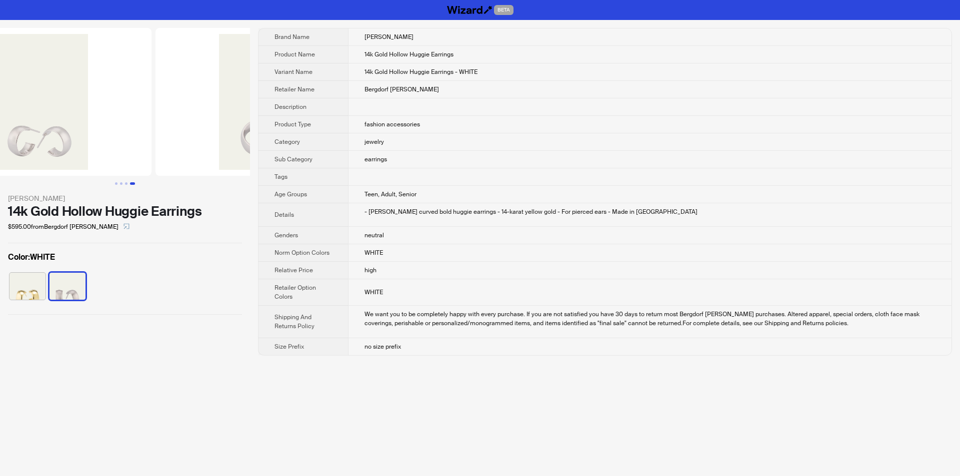
drag, startPoint x: 102, startPoint y: 153, endPoint x: 210, endPoint y: 158, distance: 108.6
click at [206, 158] on img at bounding box center [267, 102] width 224 height 148
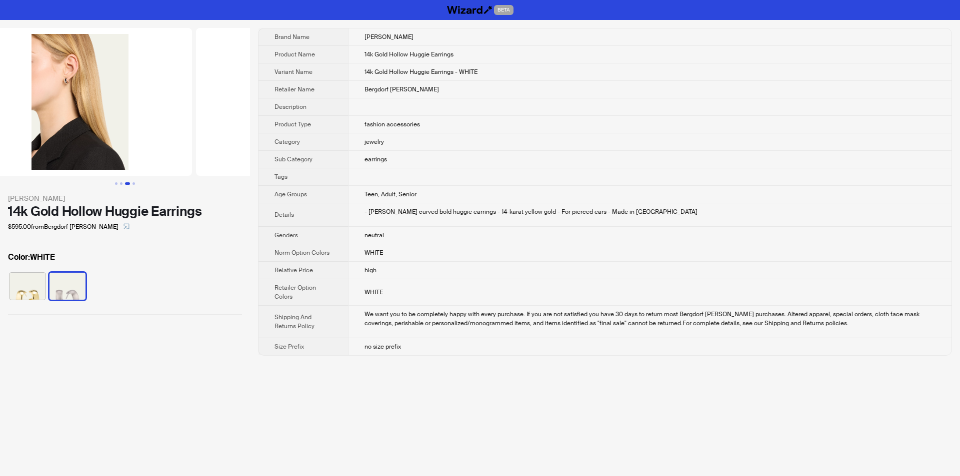
drag, startPoint x: 118, startPoint y: 136, endPoint x: 265, endPoint y: 142, distance: 146.6
click at [254, 141] on div "Lana 14k Gold Hollow Huggie Earrings $595.00 from Bergdorf Goodman Color : WHIT…" at bounding box center [480, 192] width 960 height 344
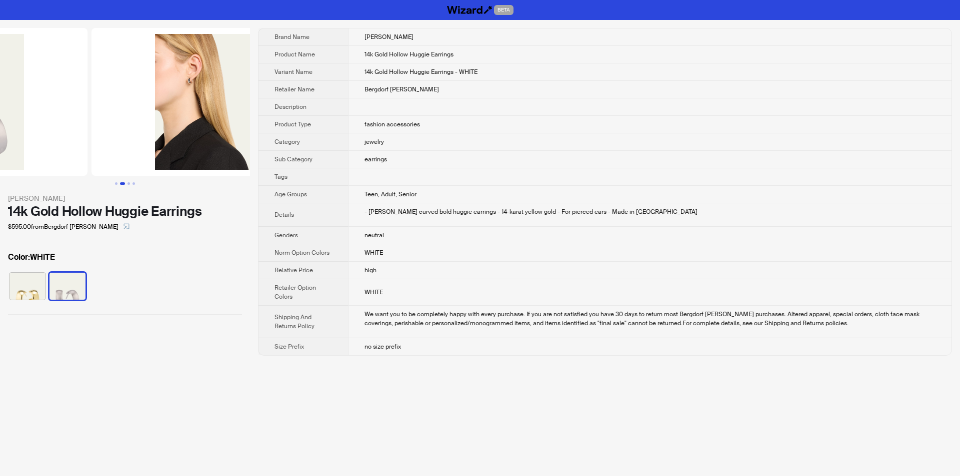
scroll to position [0, 79]
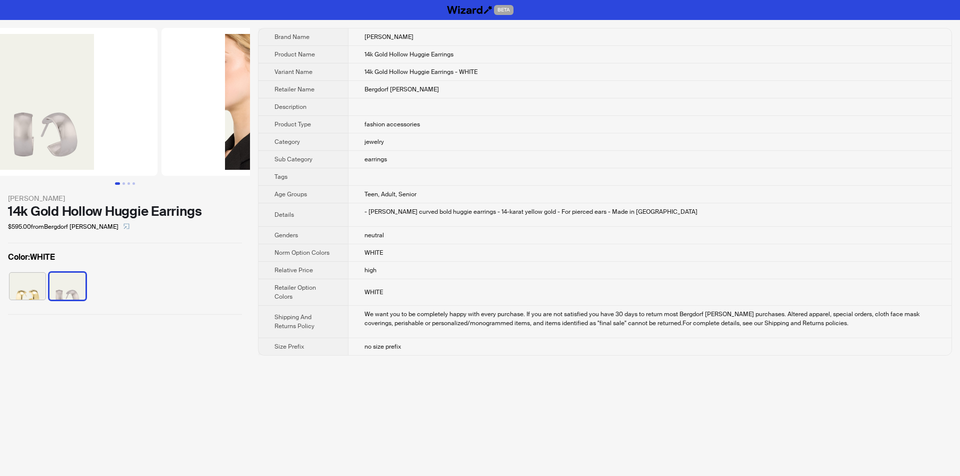
drag, startPoint x: 139, startPoint y: 130, endPoint x: 276, endPoint y: 137, distance: 137.2
click at [274, 137] on div "Lana 14k Gold Hollow Huggie Earrings $595.00 from Bergdorf Goodman Color : WHIT…" at bounding box center [480, 192] width 960 height 344
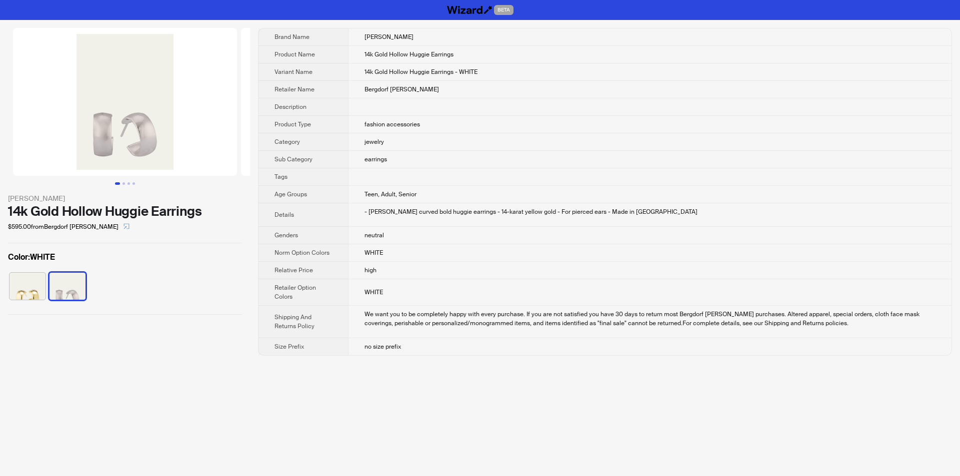
click at [36, 281] on img at bounding box center [27, 286] width 36 height 27
click at [76, 286] on img at bounding box center [67, 286] width 36 height 27
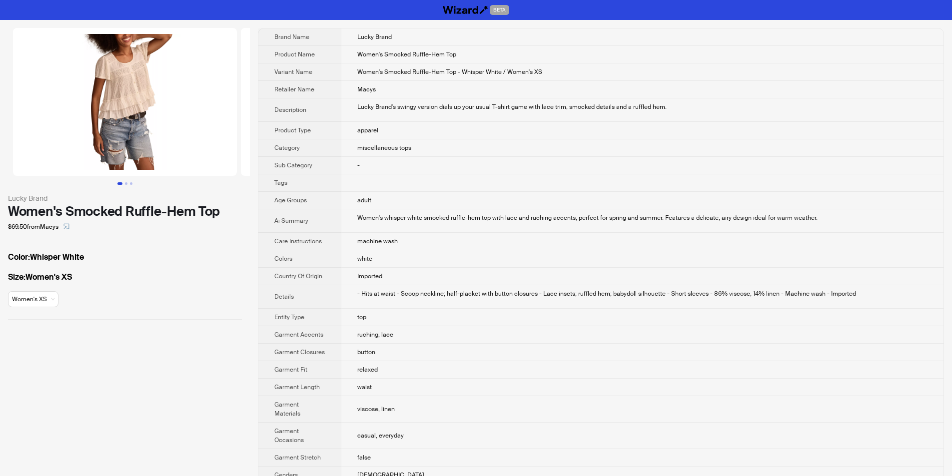
click at [476, 262] on td "white" at bounding box center [642, 258] width 603 height 17
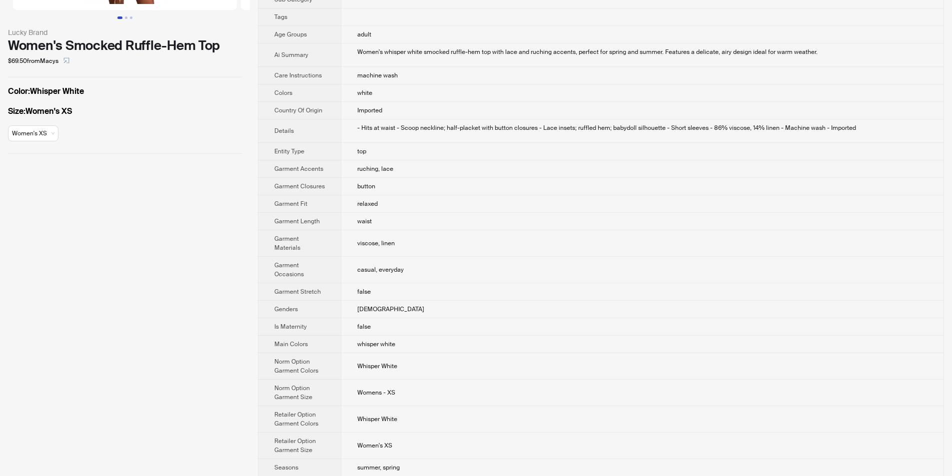
scroll to position [33, 0]
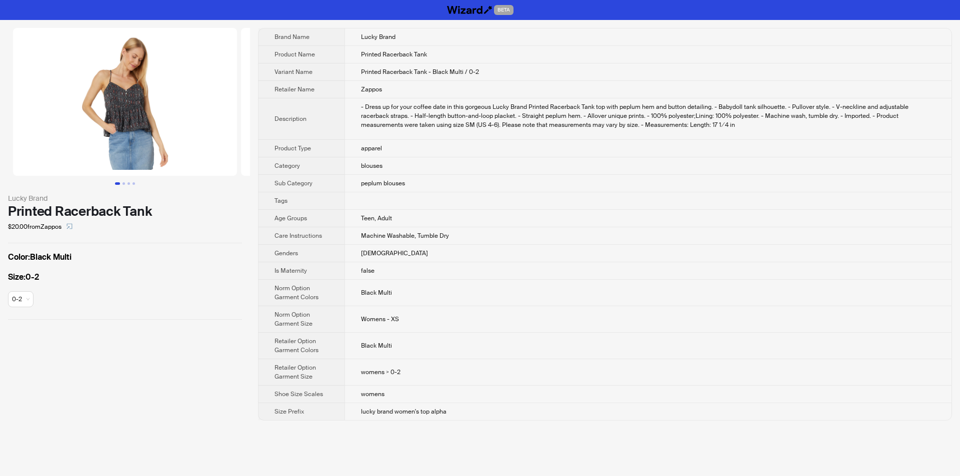
click at [574, 199] on td at bounding box center [647, 200] width 607 height 17
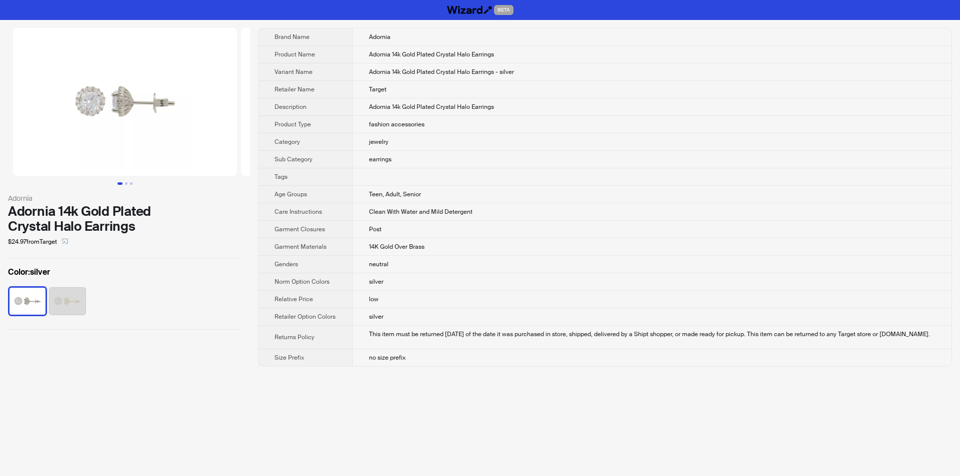
click at [74, 302] on img at bounding box center [67, 301] width 36 height 27
click at [19, 301] on img at bounding box center [27, 301] width 36 height 27
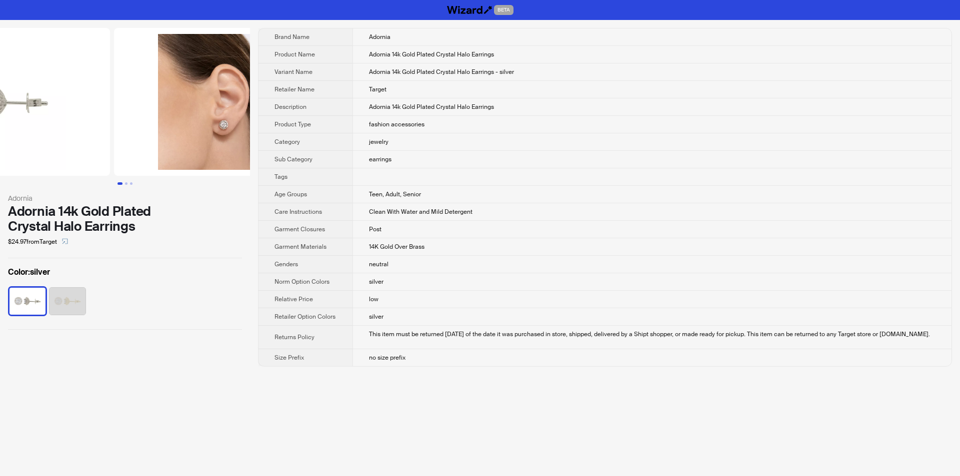
drag, startPoint x: 91, startPoint y: 84, endPoint x: 0, endPoint y: 78, distance: 91.2
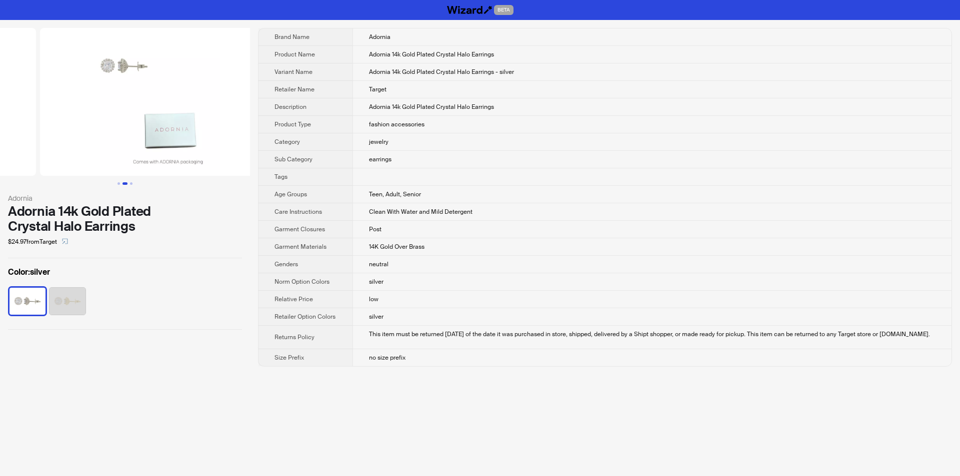
scroll to position [0, 456]
drag, startPoint x: 198, startPoint y: 84, endPoint x: 4, endPoint y: 106, distance: 195.8
drag, startPoint x: 148, startPoint y: 109, endPoint x: 69, endPoint y: 119, distance: 79.6
click at [69, 119] on img at bounding box center [125, 102] width 224 height 148
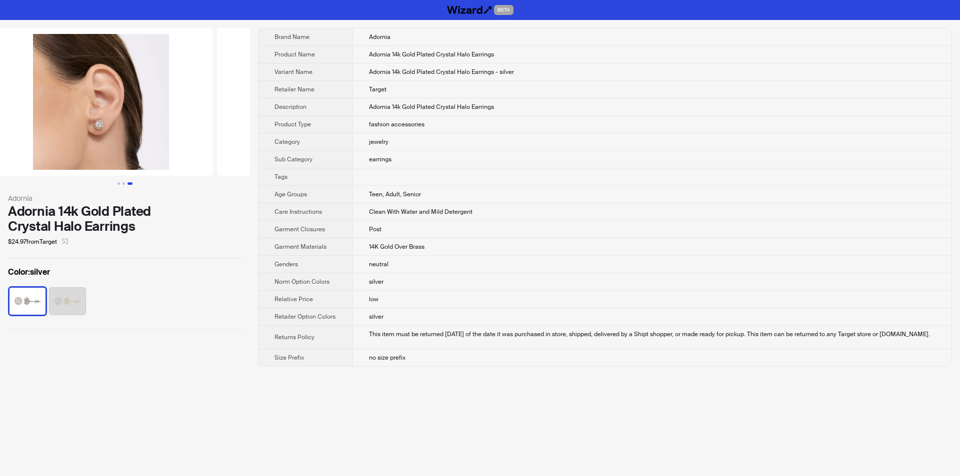
drag, startPoint x: 109, startPoint y: 118, endPoint x: 254, endPoint y: 124, distance: 145.1
click at [254, 124] on div "Adornia Adornia 14k Gold Plated Crystal Halo Earrings $24.97 from Target Color …" at bounding box center [480, 197] width 960 height 355
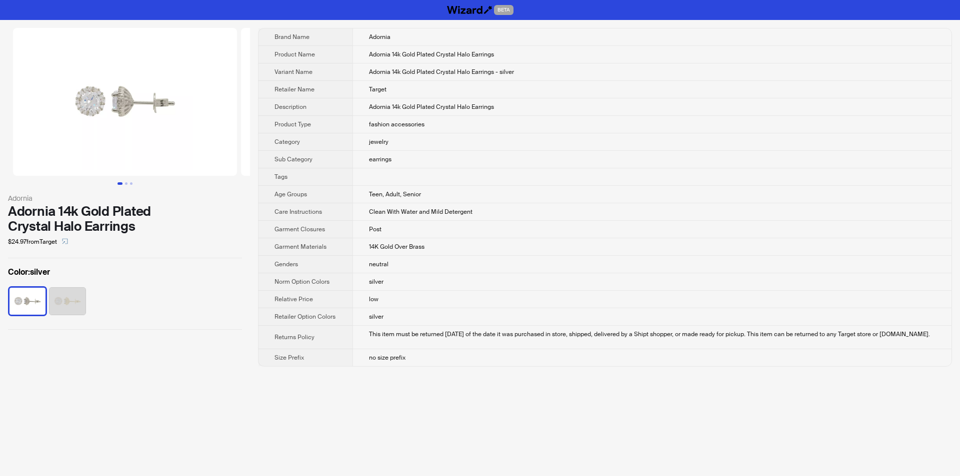
drag, startPoint x: 135, startPoint y: 112, endPoint x: 300, endPoint y: 114, distance: 165.5
click at [328, 117] on div "Adornia Adornia 14k Gold Plated Crystal Halo Earrings $24.97 from Target Color …" at bounding box center [480, 197] width 960 height 355
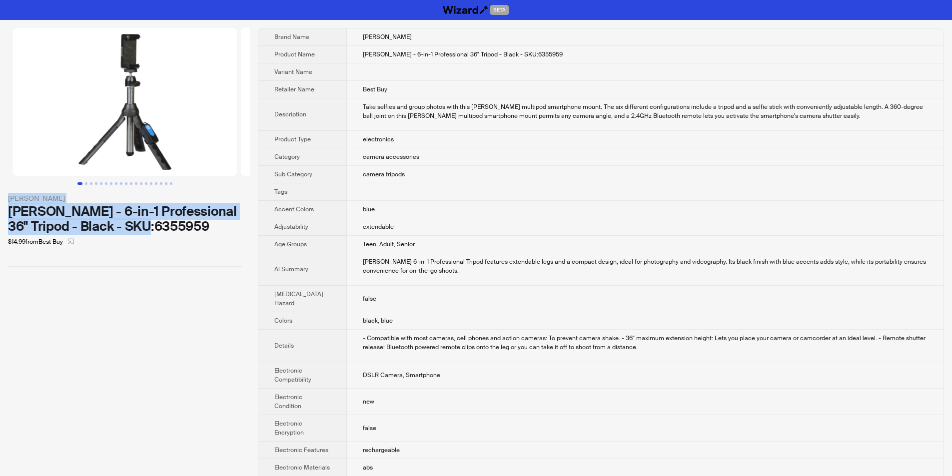
drag, startPoint x: 6, startPoint y: 196, endPoint x: 135, endPoint y: 217, distance: 130.7
click at [197, 230] on div "[PERSON_NAME] [PERSON_NAME] - 6-in-1 Professional 36" Tripod - Black - SKU:6355…" at bounding box center [125, 147] width 250 height 255
copy div "Bower Bower - 6-in-1 Professional 36" Tripod - Black - SKU:6355959"
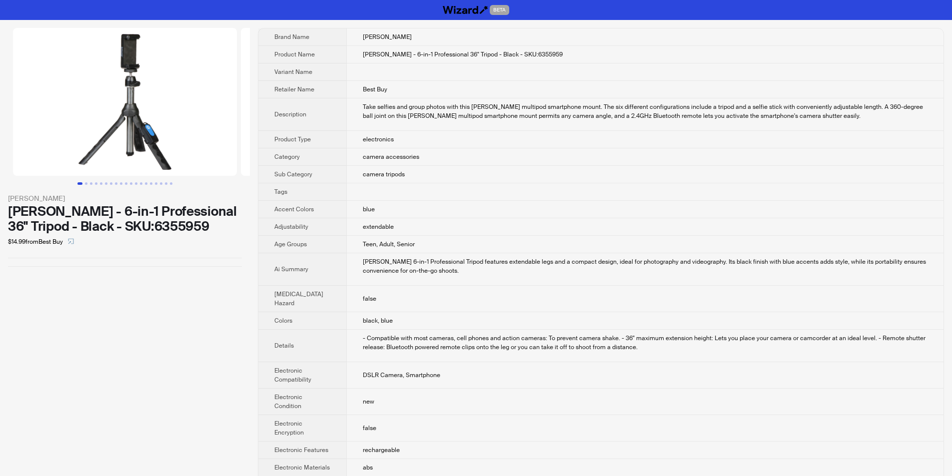
click at [223, 280] on div "Bower Bower - 6-in-1 Professional 36" Tripod - Black - SKU:6355959 $14.99 from …" at bounding box center [125, 426] width 250 height 813
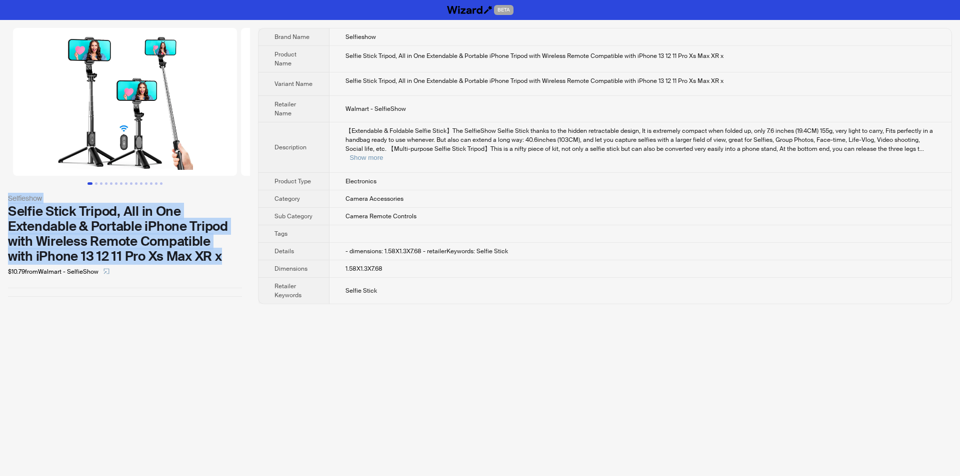
drag, startPoint x: 4, startPoint y: 193, endPoint x: 223, endPoint y: 258, distance: 227.9
click at [223, 258] on div "Selfieshow Selfie Stick Tripod, All in One Extendable & Portable iPhone Tripod …" at bounding box center [125, 162] width 250 height 285
copy div "Selfieshow Selfie Stick Tripod, All in One Extendable & Portable iPhone Tripod …"
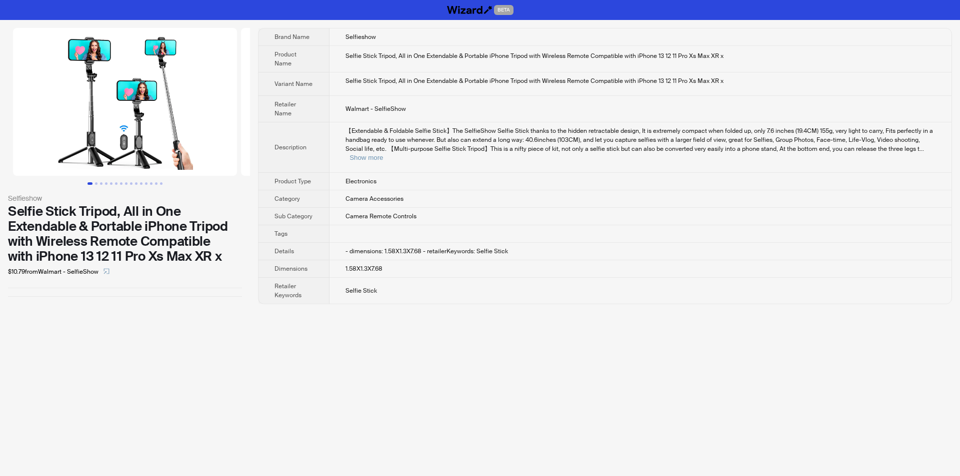
click at [211, 325] on div "BETA Selfieshow Selfie Stick Tripod, All in One Extendable & Portable iPhone Tr…" at bounding box center [480, 238] width 960 height 476
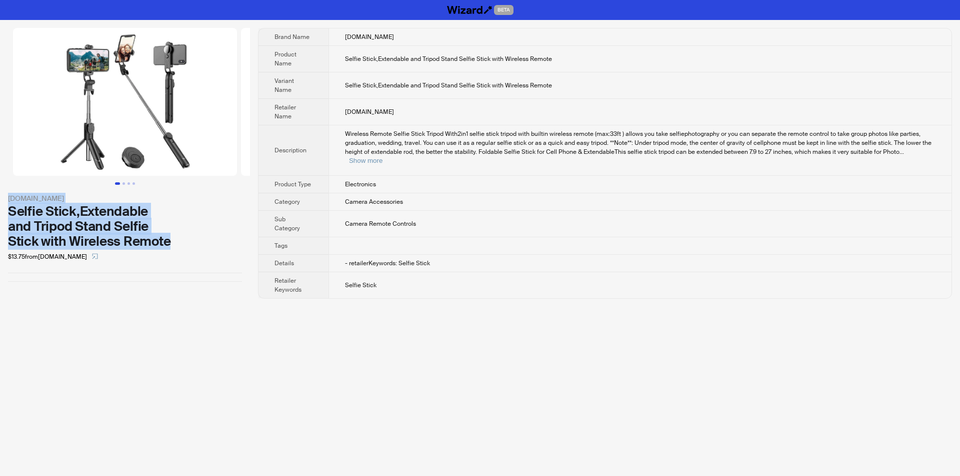
drag, startPoint x: 0, startPoint y: 195, endPoint x: 176, endPoint y: 241, distance: 181.9
click at [176, 241] on div "[DOMAIN_NAME] Selfie Stick,Extendable and Tripod Stand Selfie Stick with Wirele…" at bounding box center [125, 155] width 250 height 270
copy div "[DOMAIN_NAME] Selfie Stick,Extendable and Tripod Stand Selfie Stick with Wirele…"
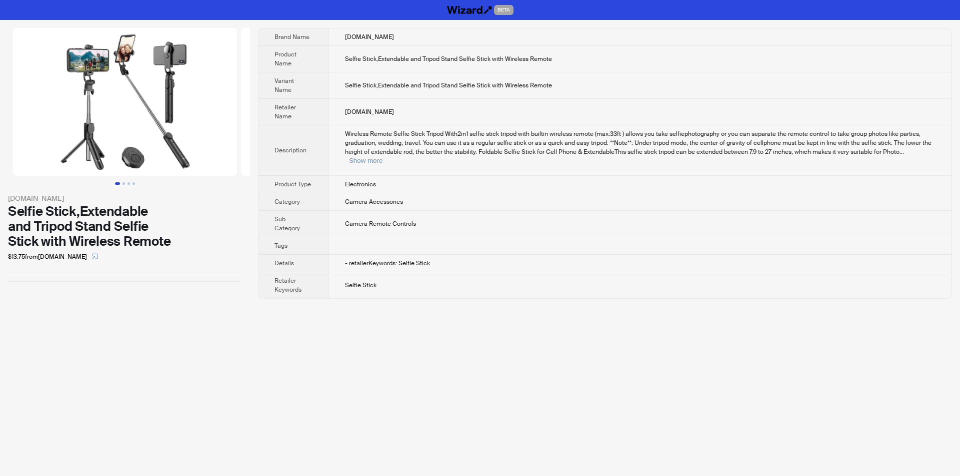
click at [195, 253] on div "$13.75 from [DOMAIN_NAME]" at bounding box center [125, 257] width 234 height 16
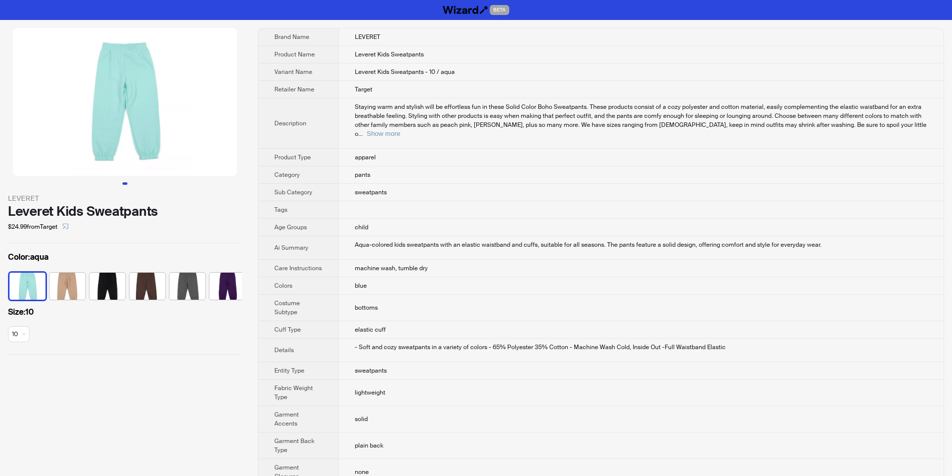
scroll to position [503, 0]
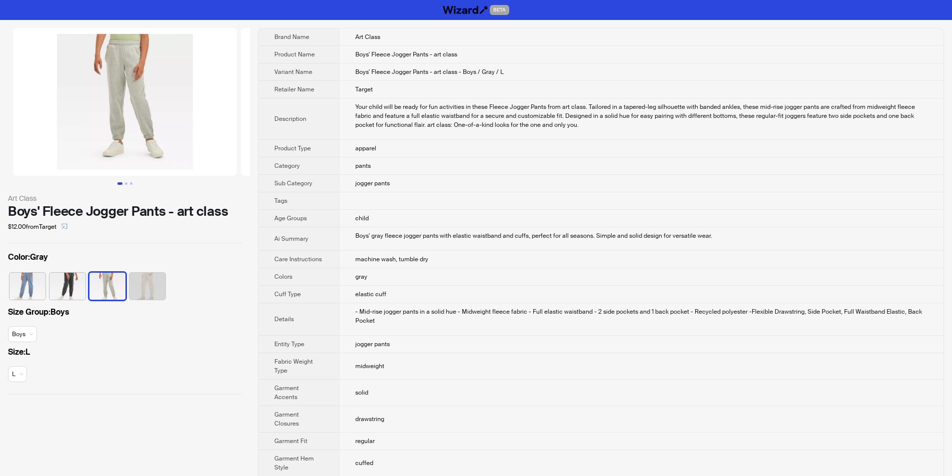
scroll to position [432, 0]
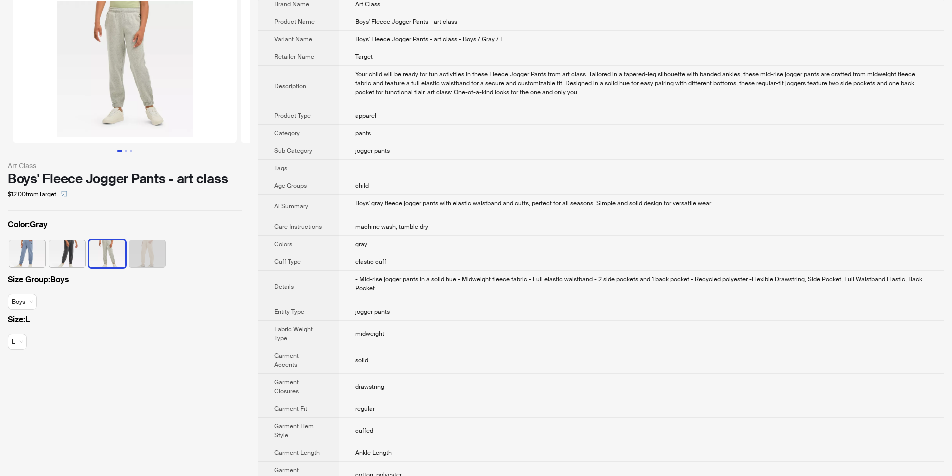
click at [457, 168] on td at bounding box center [641, 168] width 605 height 17
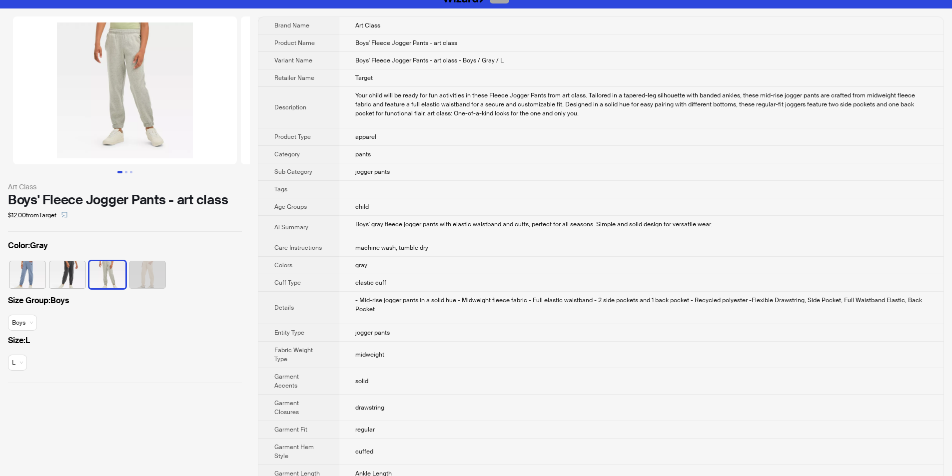
scroll to position [0, 0]
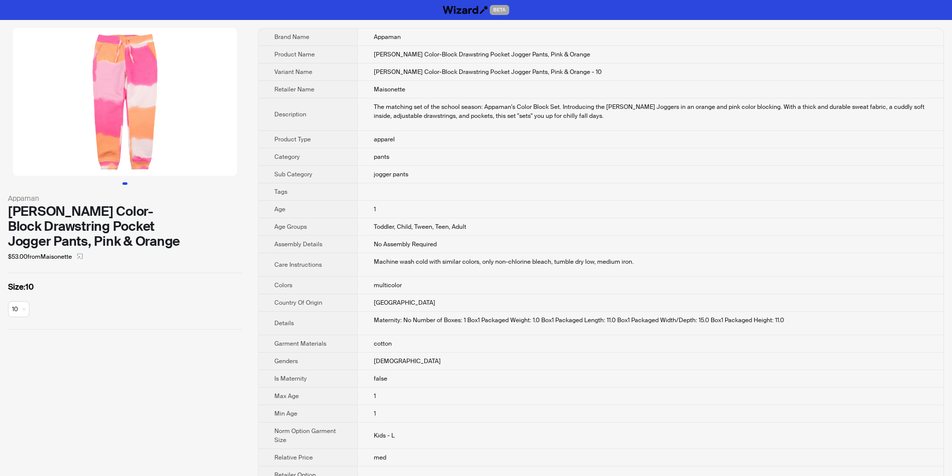
scroll to position [95, 0]
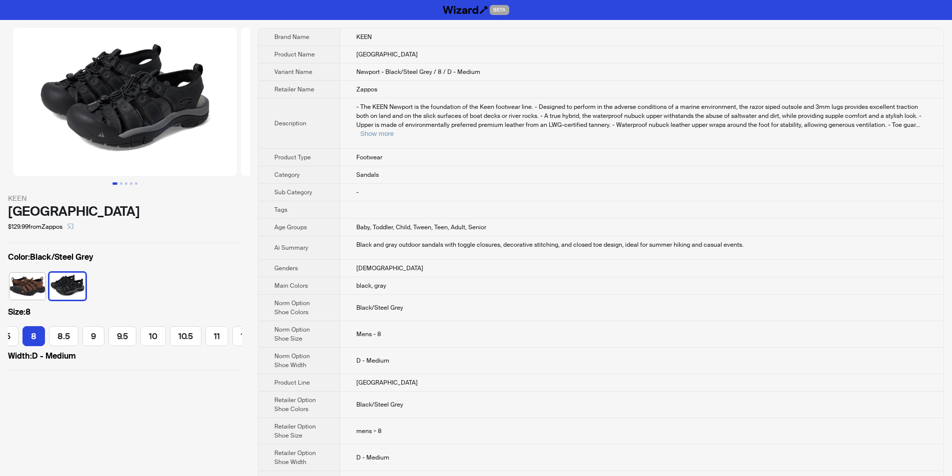
scroll to position [0, 42]
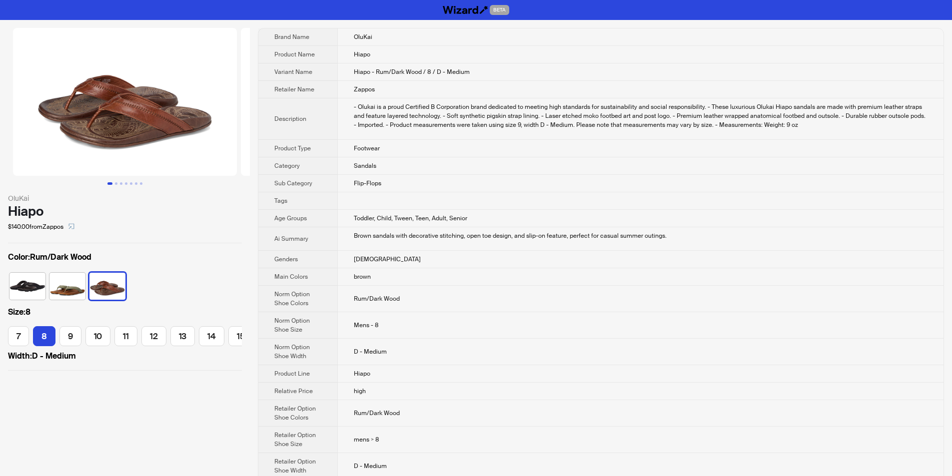
scroll to position [0, 9]
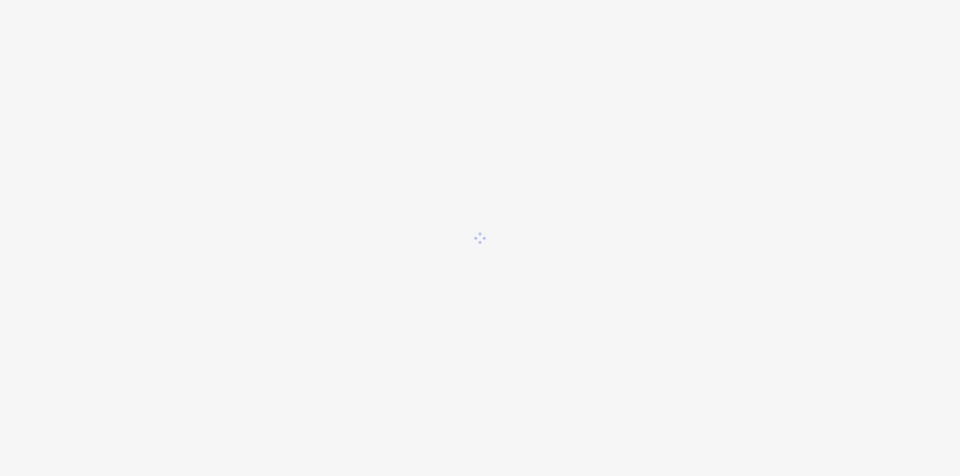
click at [328, 58] on div at bounding box center [480, 238] width 960 height 476
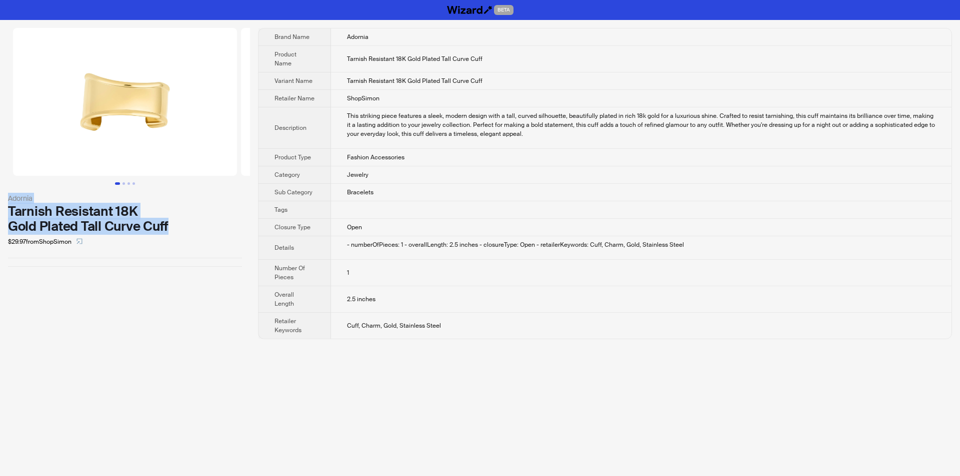
drag, startPoint x: 8, startPoint y: 193, endPoint x: 143, endPoint y: 224, distance: 138.4
click at [143, 225] on div "Adornia Tarnish Resistant 18K Gold Plated Tall Curve Cuff $29.97 from ShopSimon" at bounding box center [125, 221] width 234 height 57
copy div "Adornia Tarnish Resistant 18K Gold Plated Tall Curve Cuff"
click at [164, 236] on div "$29.97 from ShopSimon" at bounding box center [125, 242] width 234 height 16
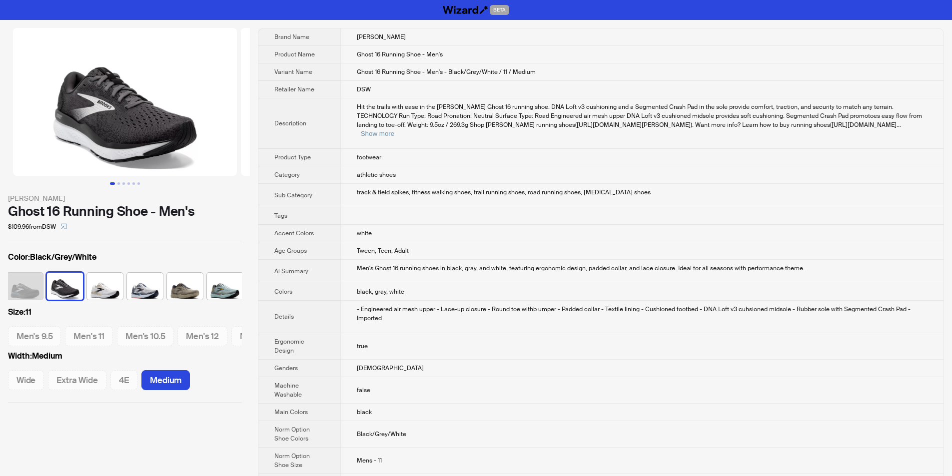
scroll to position [0, 86]
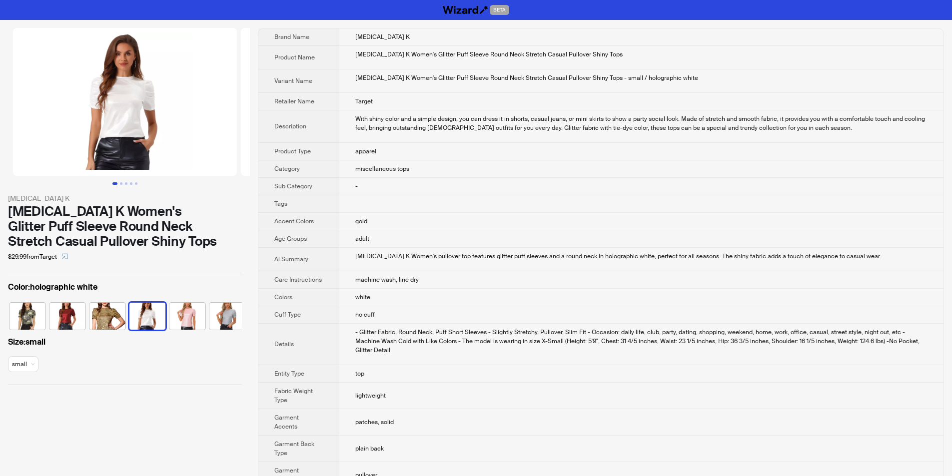
scroll to position [0, 6]
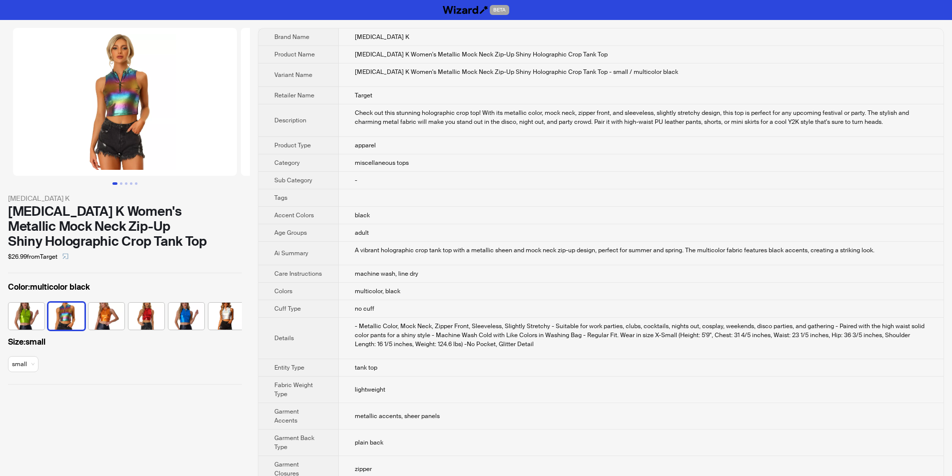
scroll to position [0, 366]
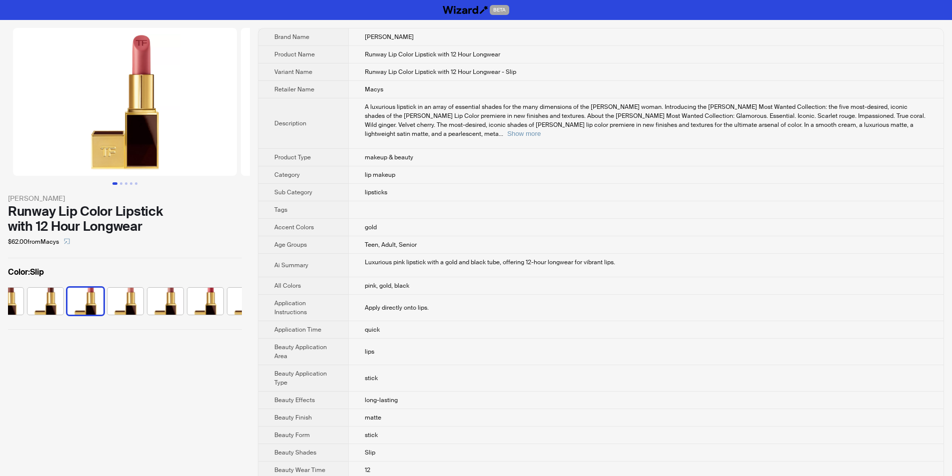
scroll to position [0, 166]
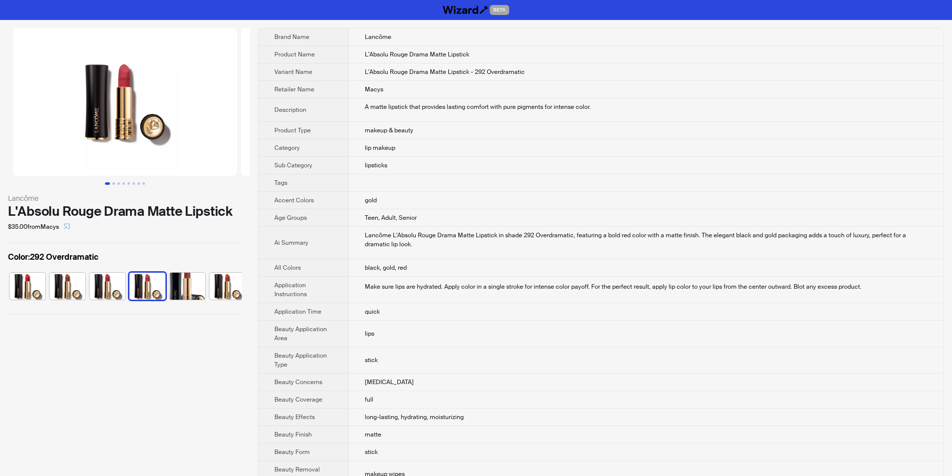
scroll to position [0, 6]
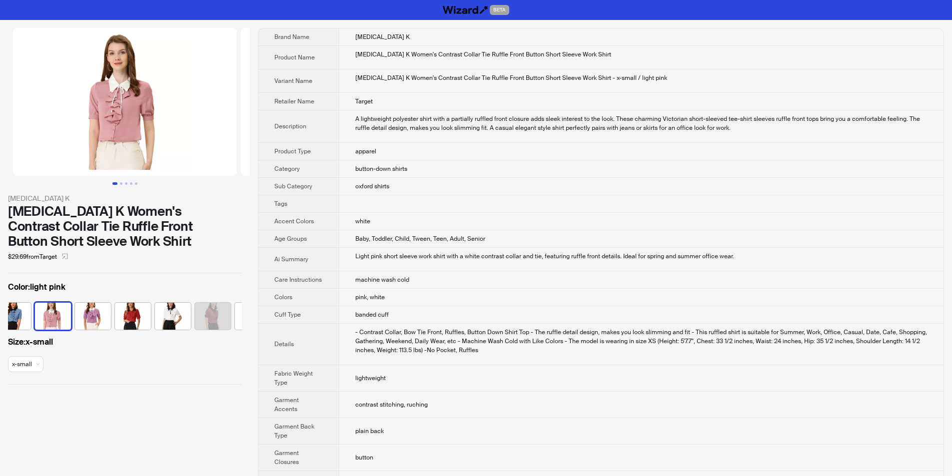
scroll to position [0, 105]
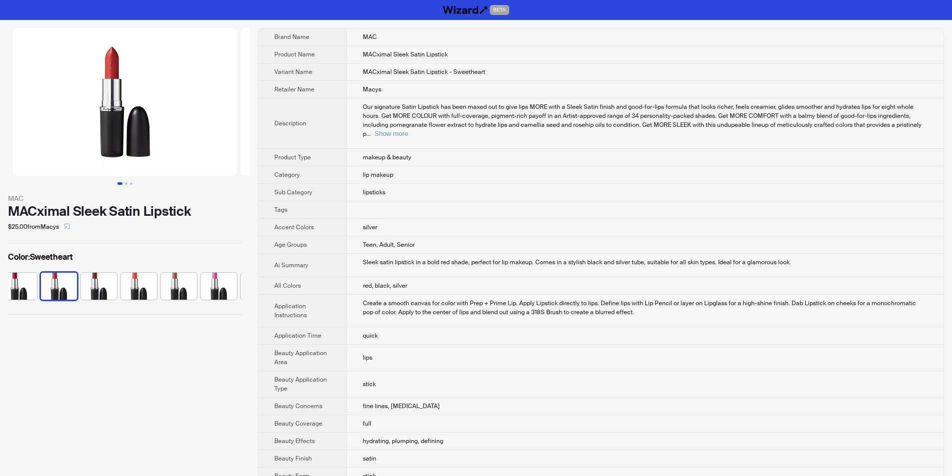
scroll to position [0, 1025]
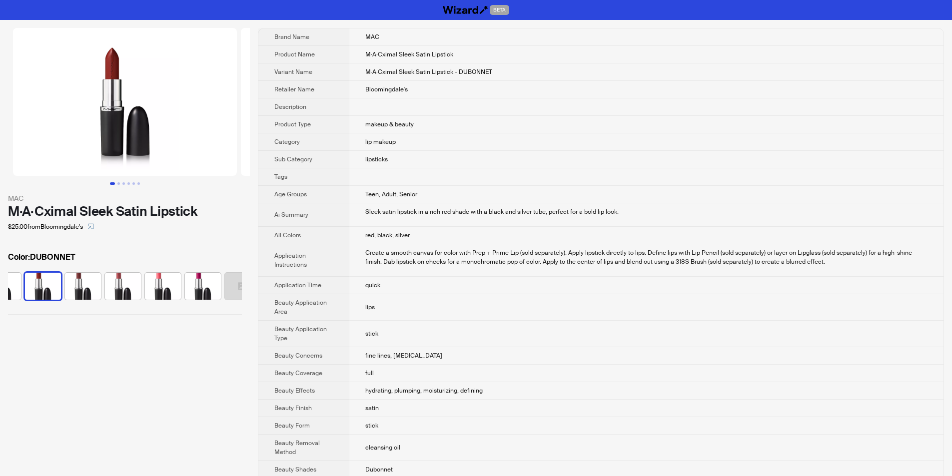
scroll to position [0, 465]
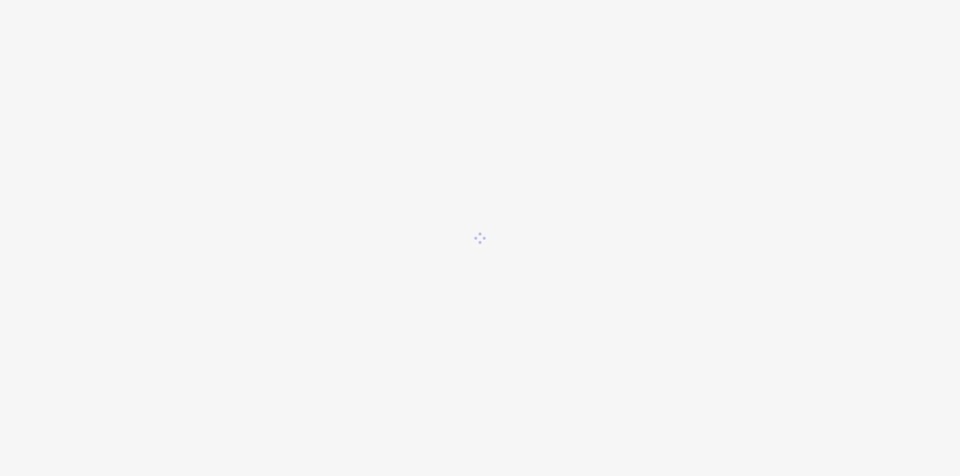
click at [820, 384] on div at bounding box center [480, 238] width 960 height 476
click at [347, 66] on div at bounding box center [480, 238] width 960 height 476
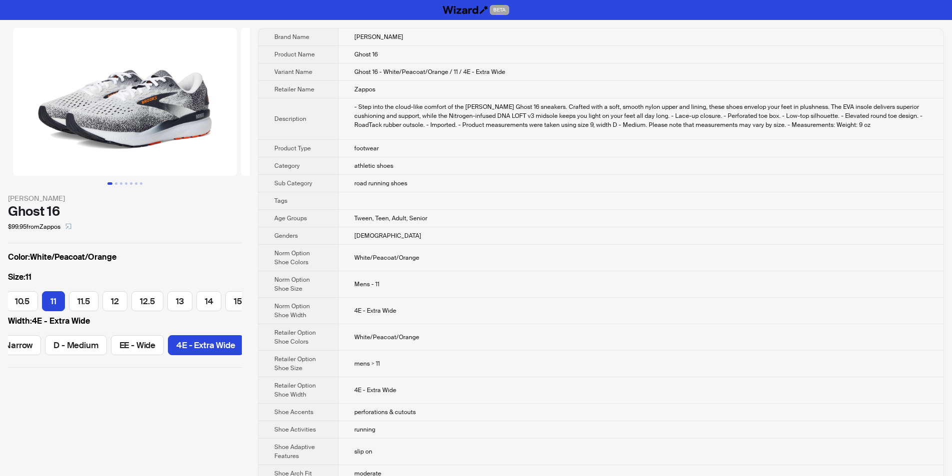
scroll to position [0, 213]
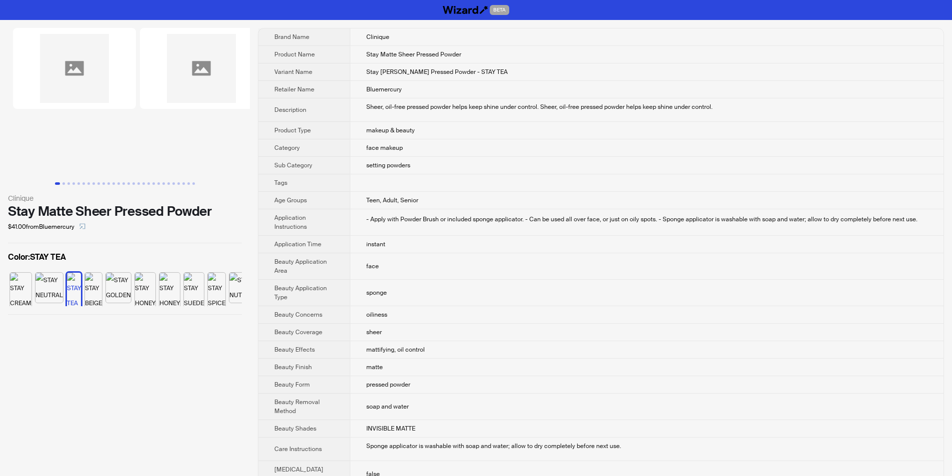
scroll to position [0, 124]
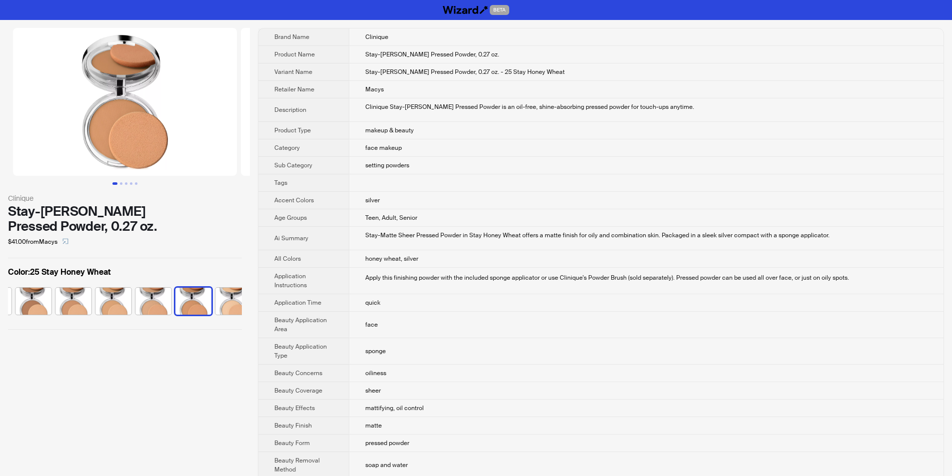
scroll to position [0, 326]
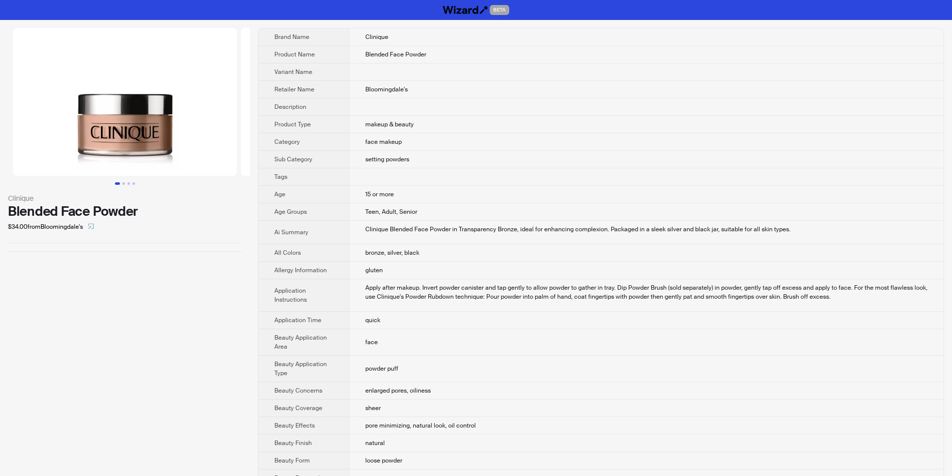
click at [611, 235] on td "Clinique Blended Face Powder in Transparency Bronze, ideal for enhancing comple…" at bounding box center [646, 232] width 595 height 23
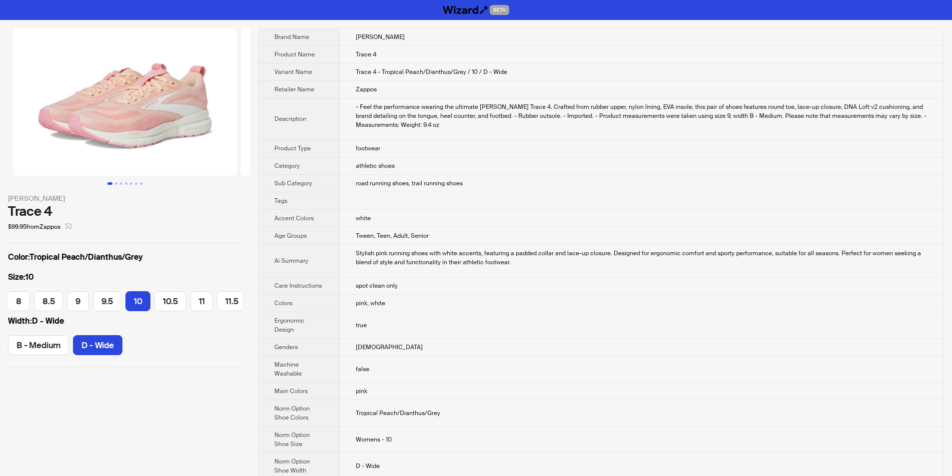
scroll to position [0, 208]
